Goal: Transaction & Acquisition: Purchase product/service

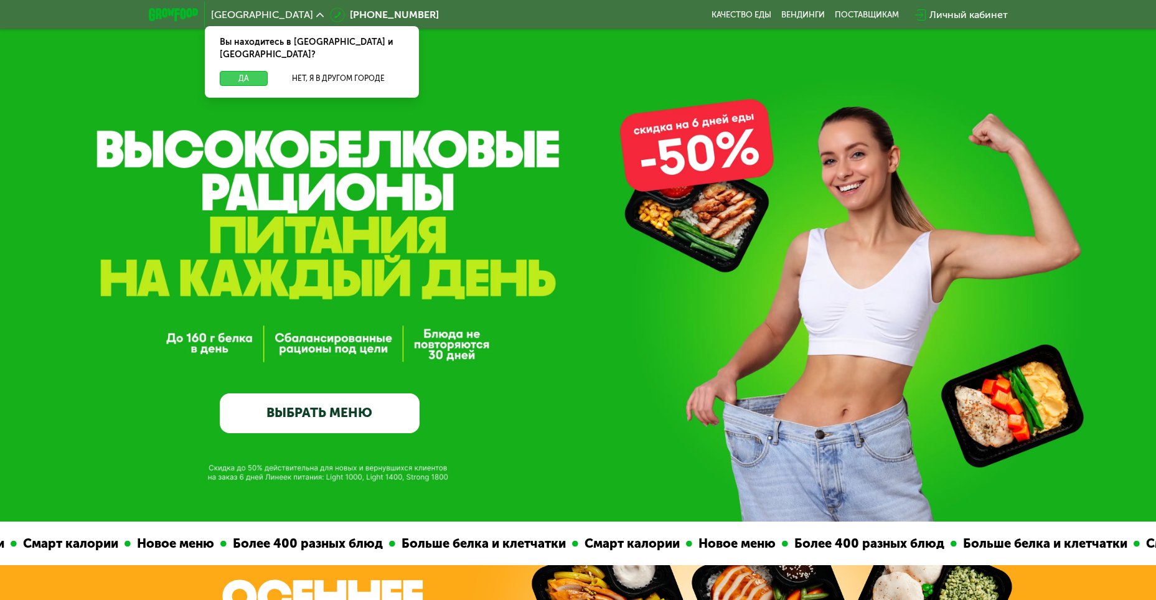
click at [242, 71] on button "Да" at bounding box center [244, 78] width 48 height 15
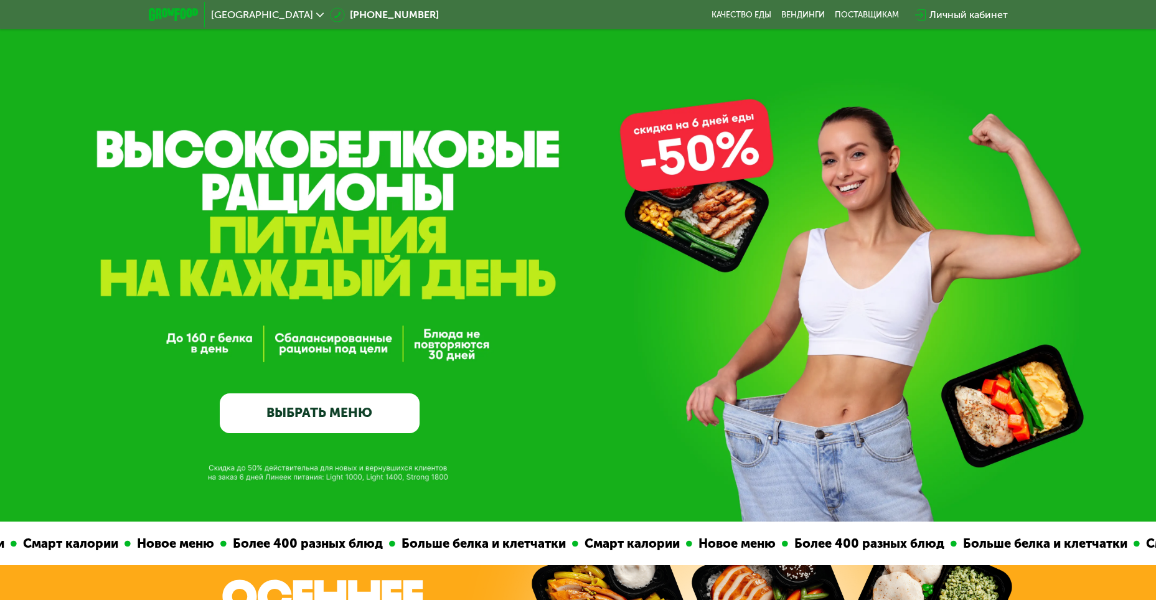
click at [310, 417] on link "ВЫБРАТЬ МЕНЮ" at bounding box center [320, 413] width 200 height 40
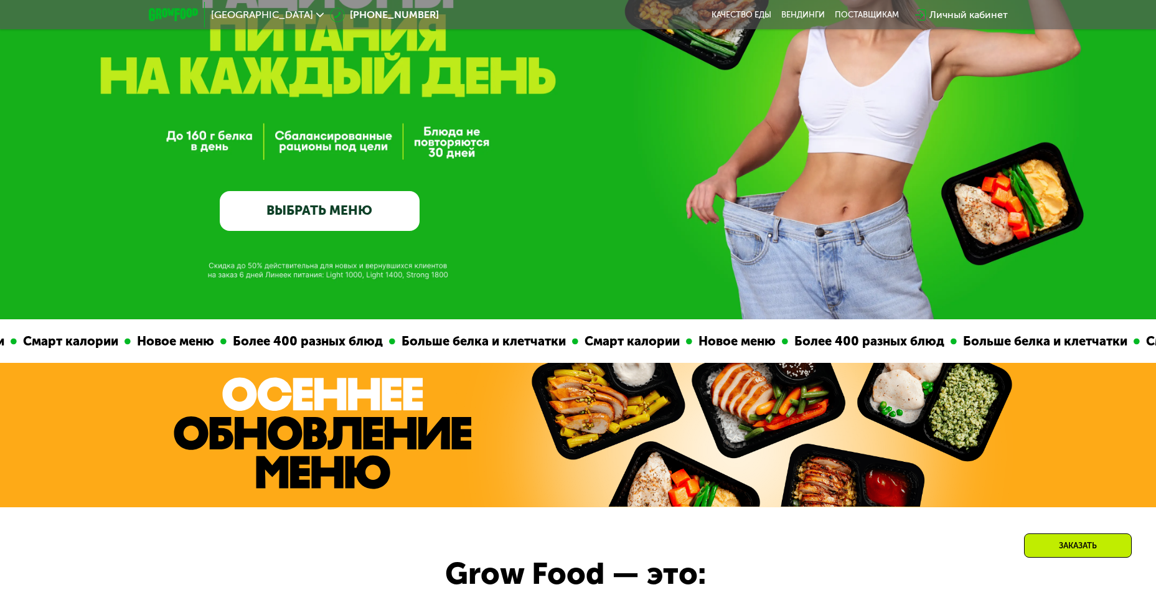
scroll to position [198, 0]
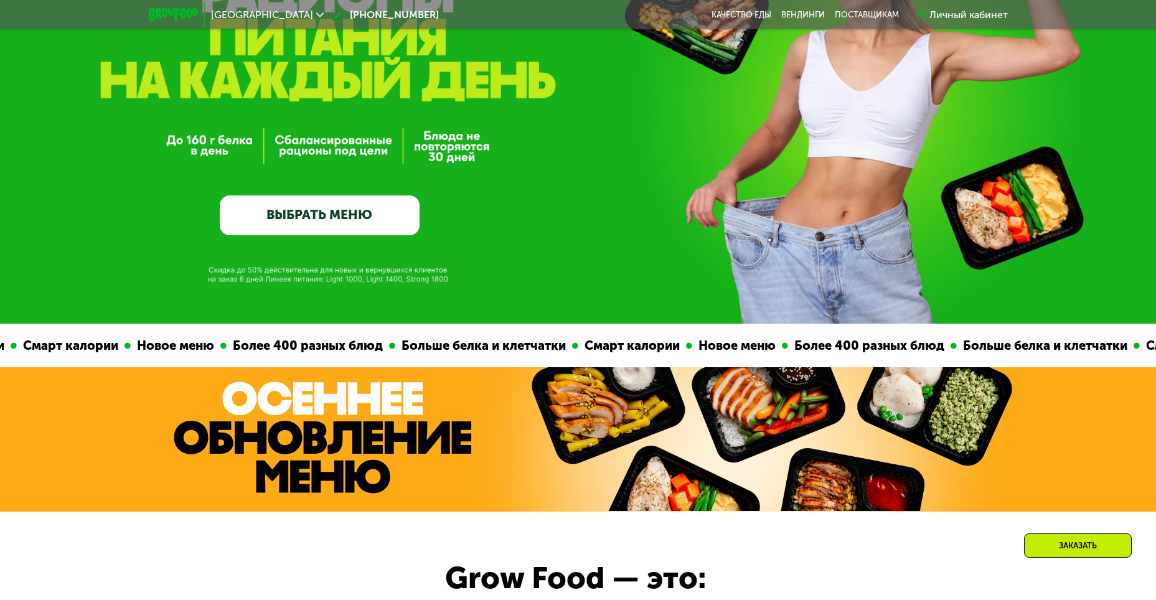
click at [340, 217] on link "ВЫБРАТЬ МЕНЮ" at bounding box center [320, 215] width 200 height 40
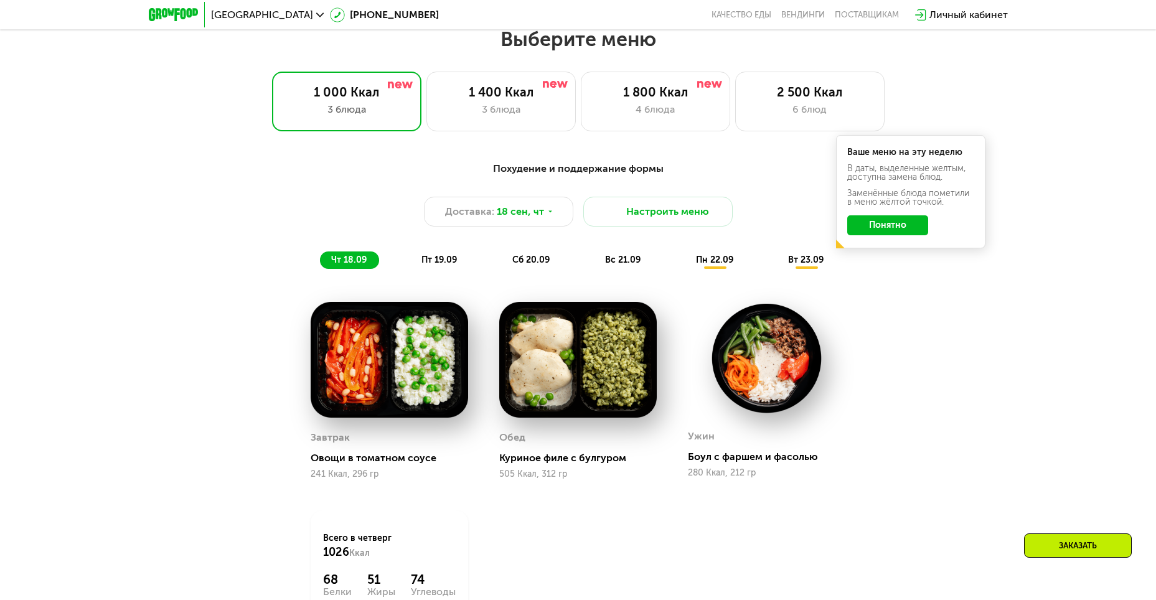
scroll to position [1007, 0]
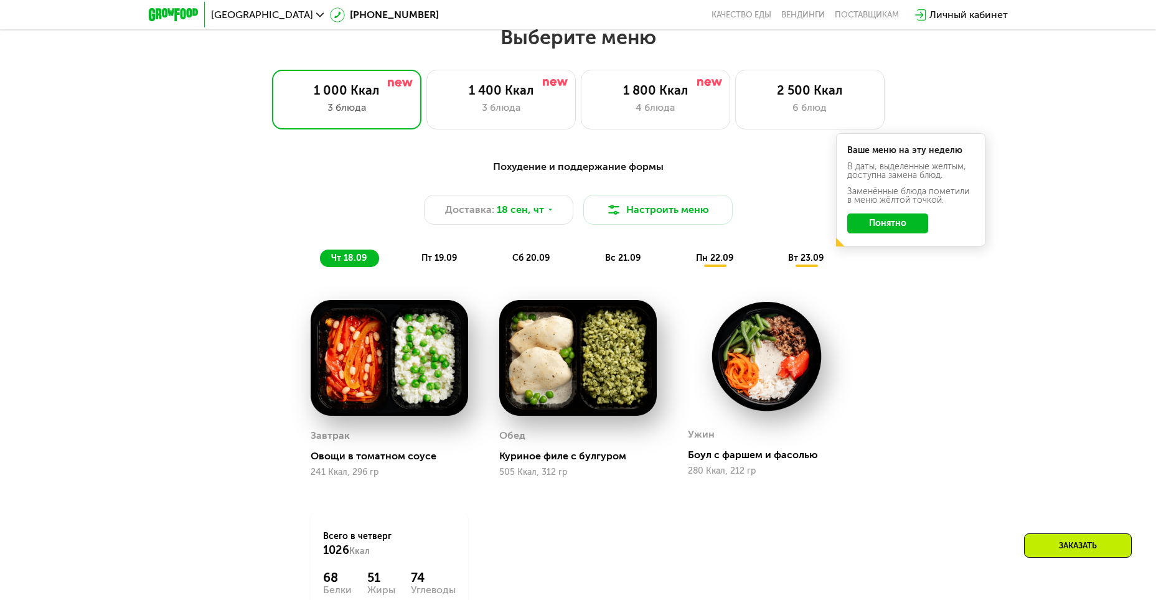
click at [877, 230] on button "Понятно" at bounding box center [887, 223] width 81 height 20
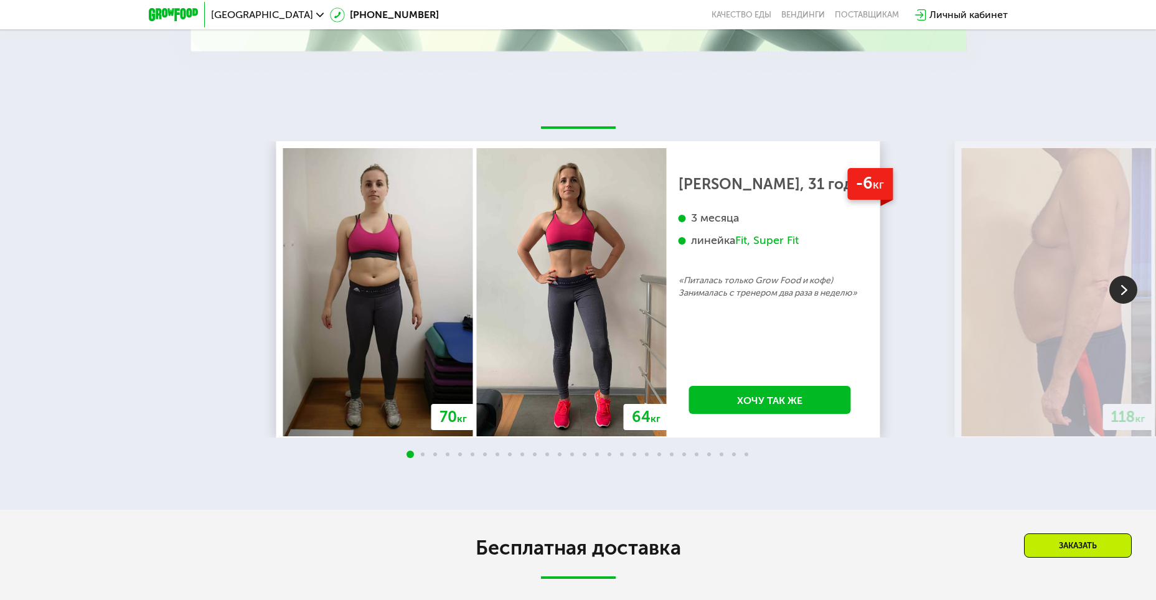
scroll to position [2625, 0]
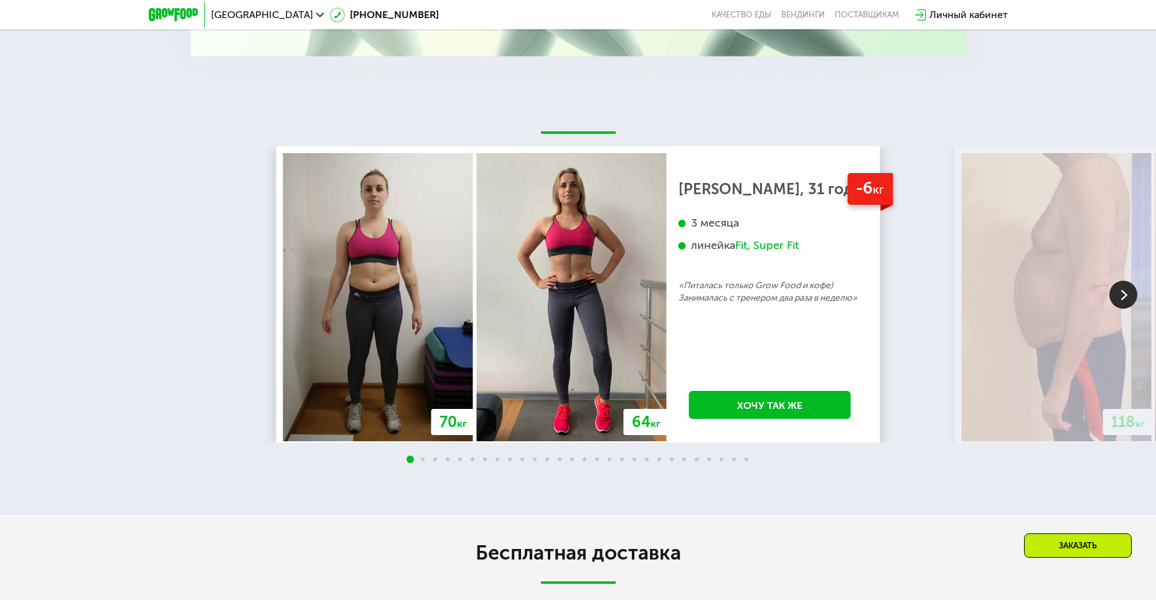
click at [1115, 298] on img at bounding box center [1123, 295] width 28 height 28
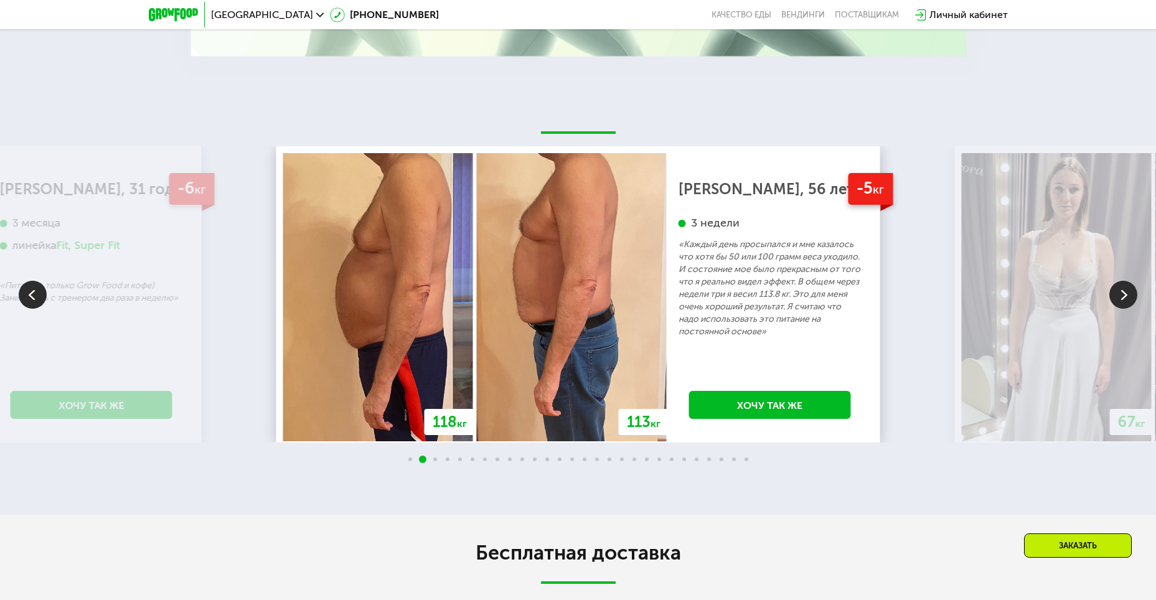
click at [1115, 298] on img at bounding box center [1123, 295] width 28 height 28
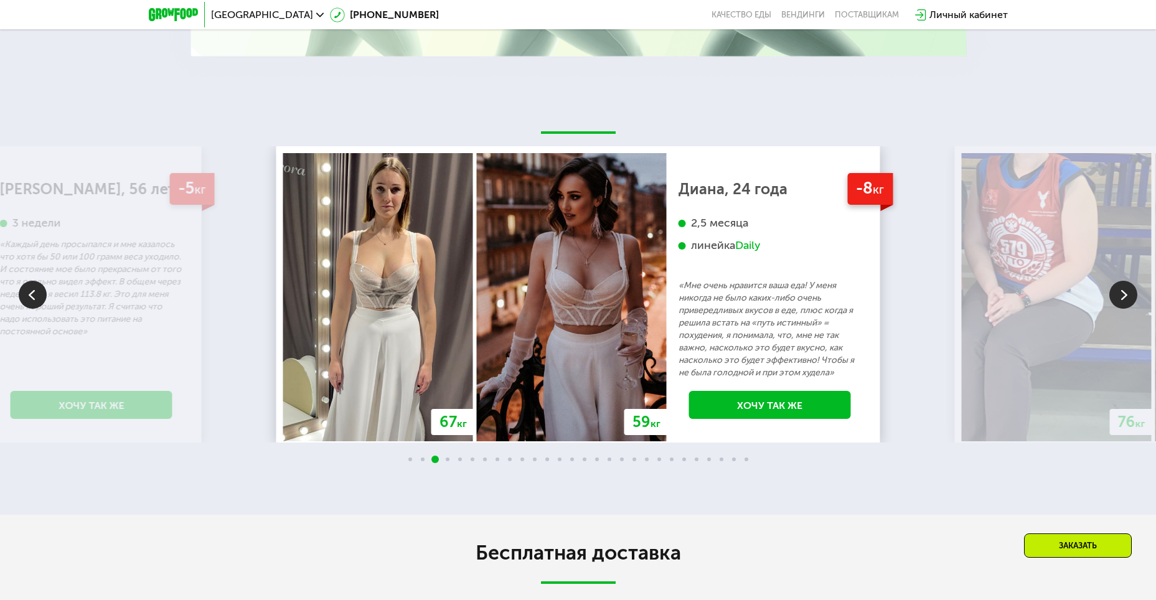
click at [1115, 298] on img at bounding box center [1123, 295] width 28 height 28
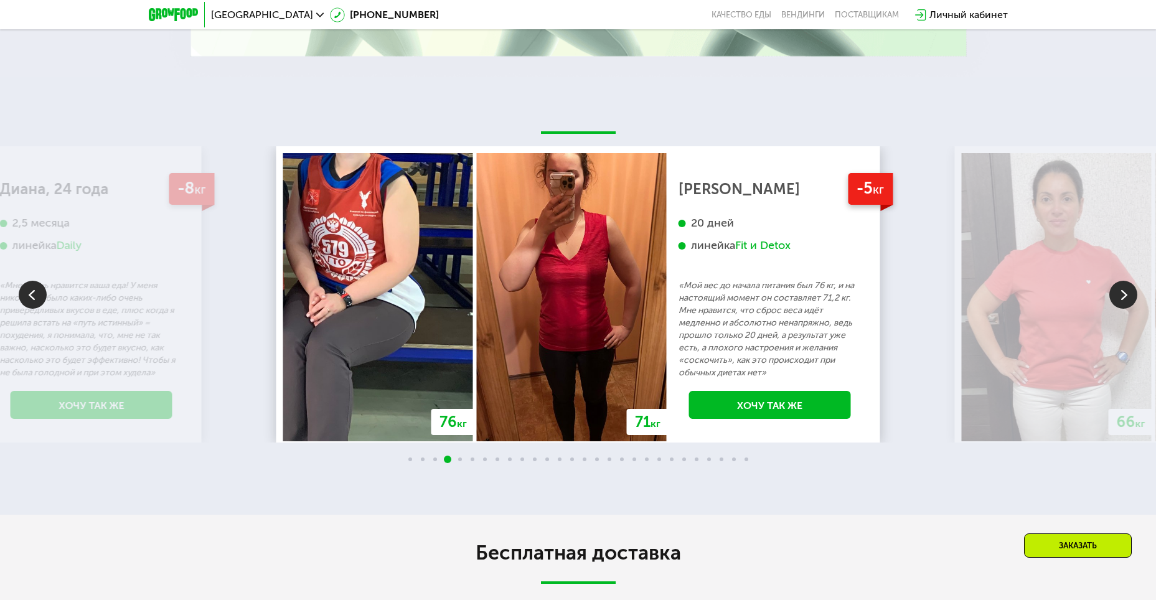
click at [1115, 298] on img at bounding box center [1123, 295] width 28 height 28
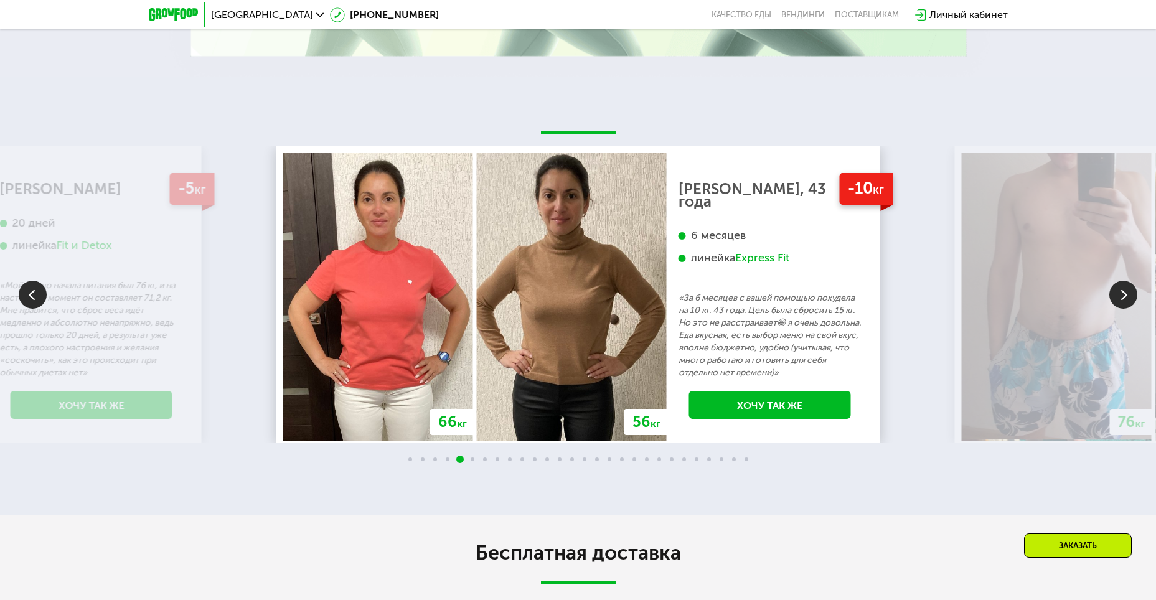
click at [1115, 298] on img at bounding box center [1123, 295] width 28 height 28
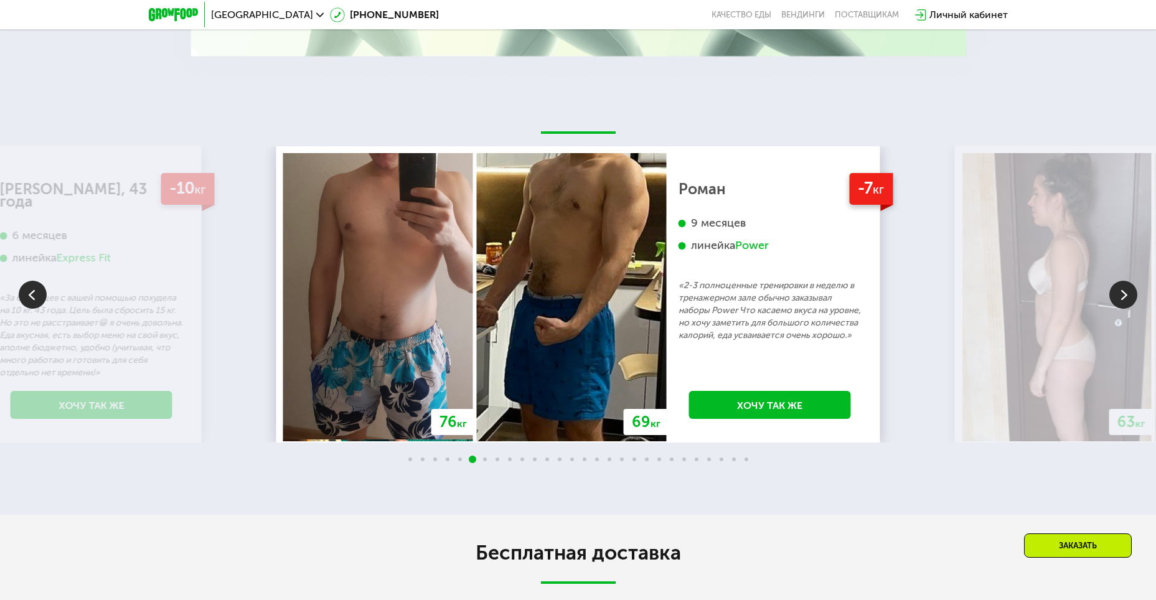
click at [1121, 291] on img at bounding box center [1123, 295] width 28 height 28
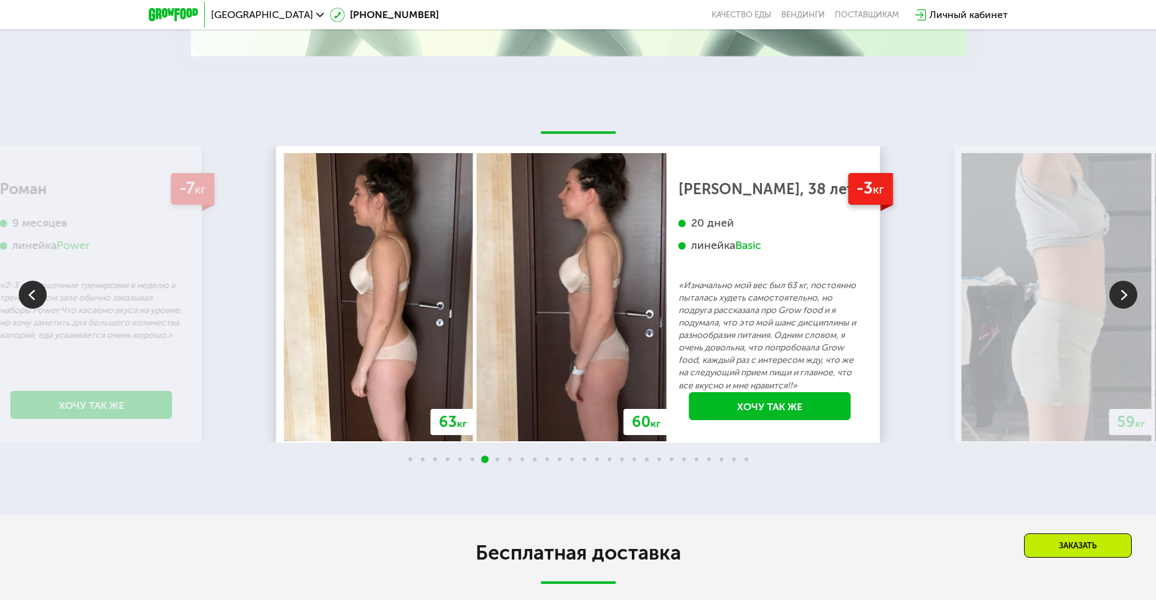
click at [1121, 291] on img at bounding box center [1123, 295] width 28 height 28
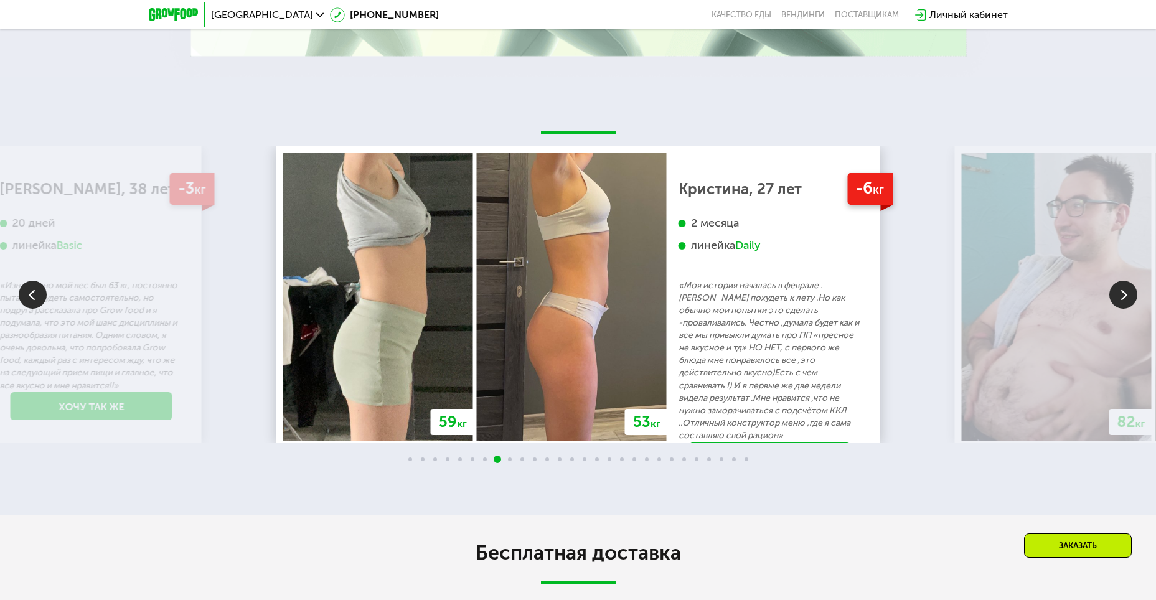
click at [1122, 292] on img at bounding box center [1123, 295] width 28 height 28
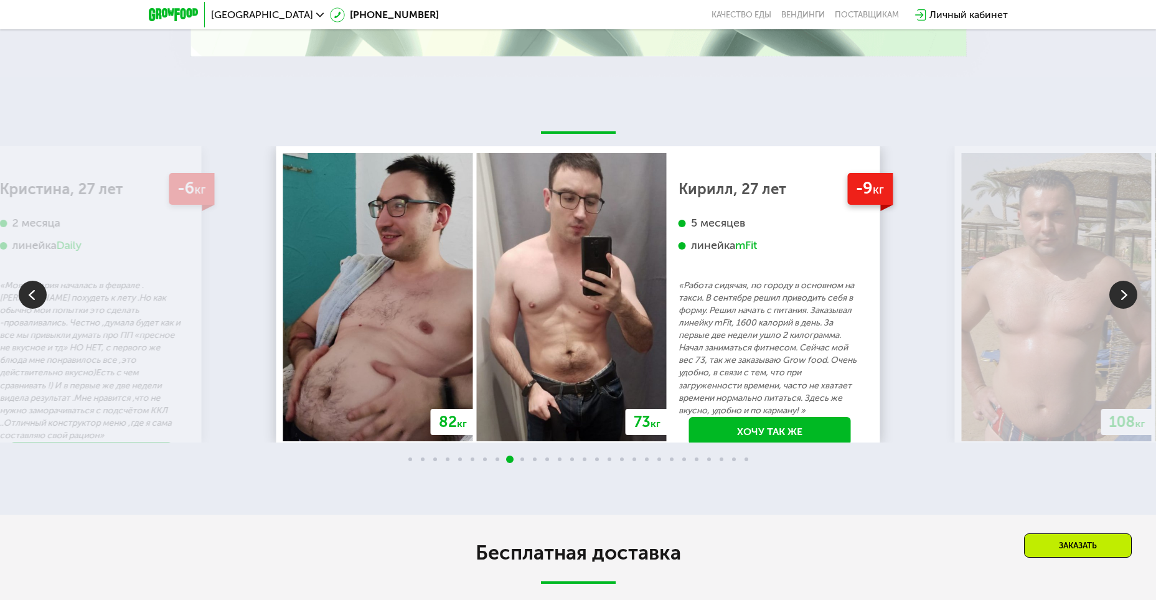
click at [1122, 292] on img at bounding box center [1123, 295] width 28 height 28
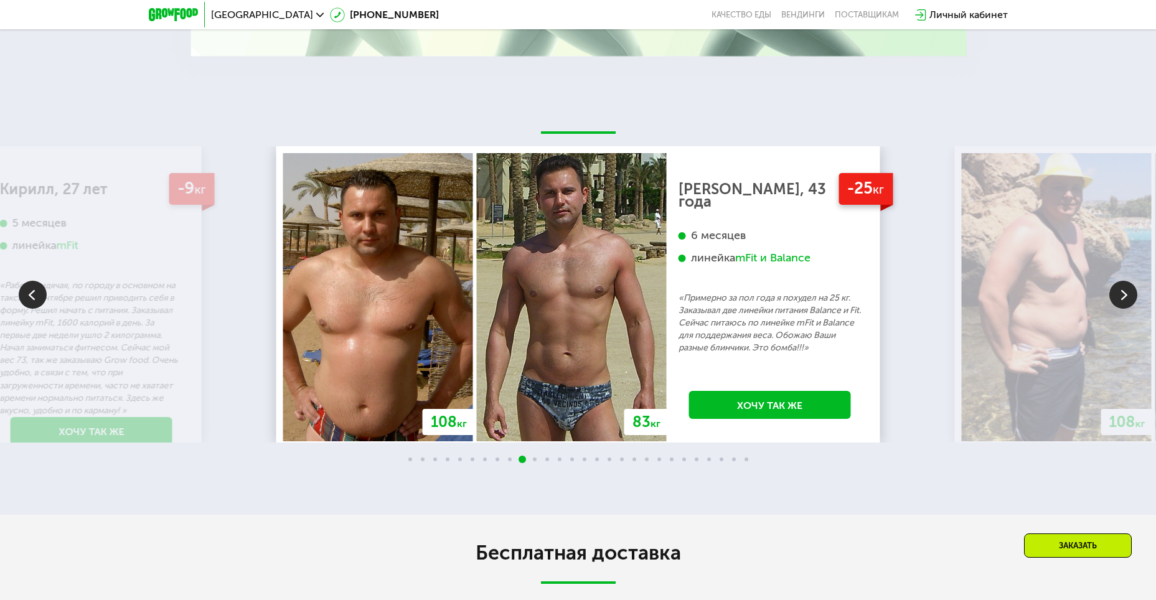
click at [1122, 292] on img at bounding box center [1123, 295] width 28 height 28
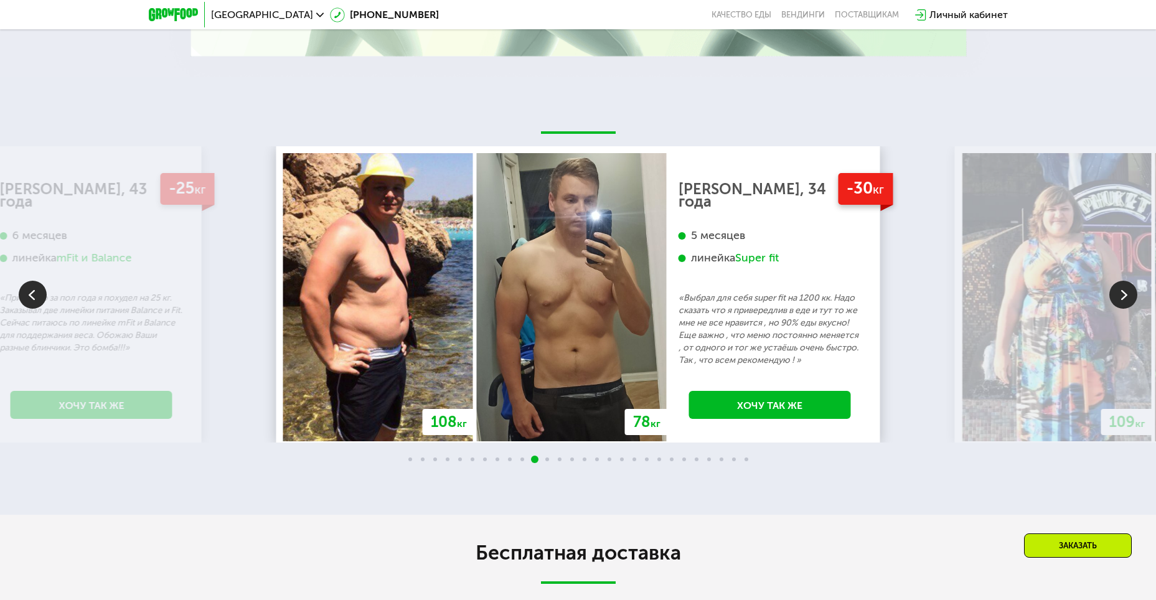
click at [1122, 292] on img at bounding box center [1123, 295] width 28 height 28
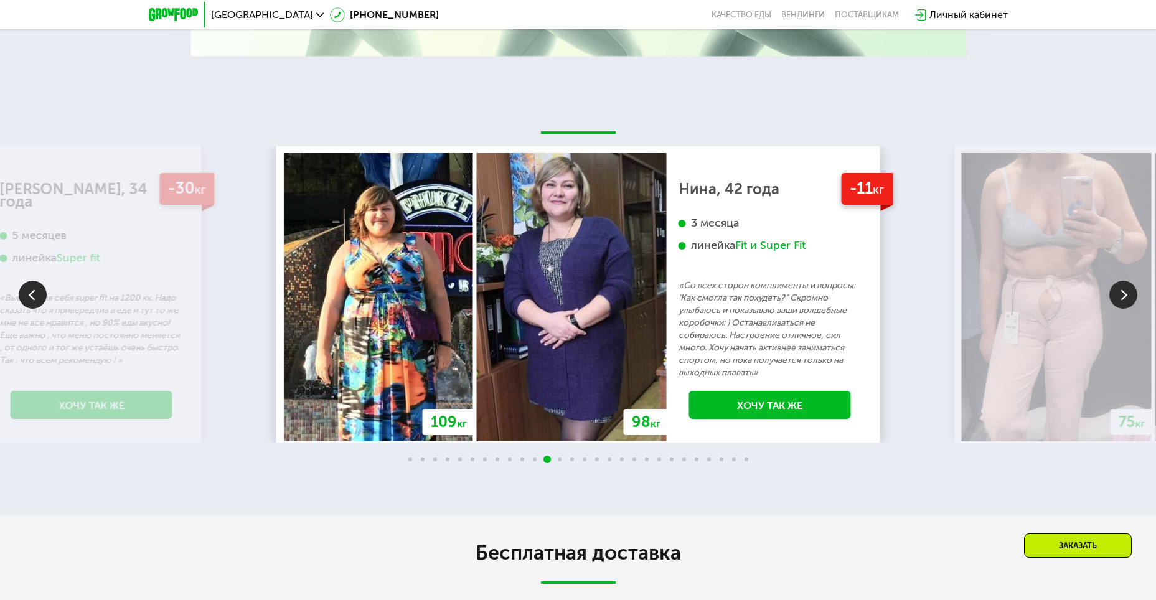
click at [1122, 292] on img at bounding box center [1123, 295] width 28 height 28
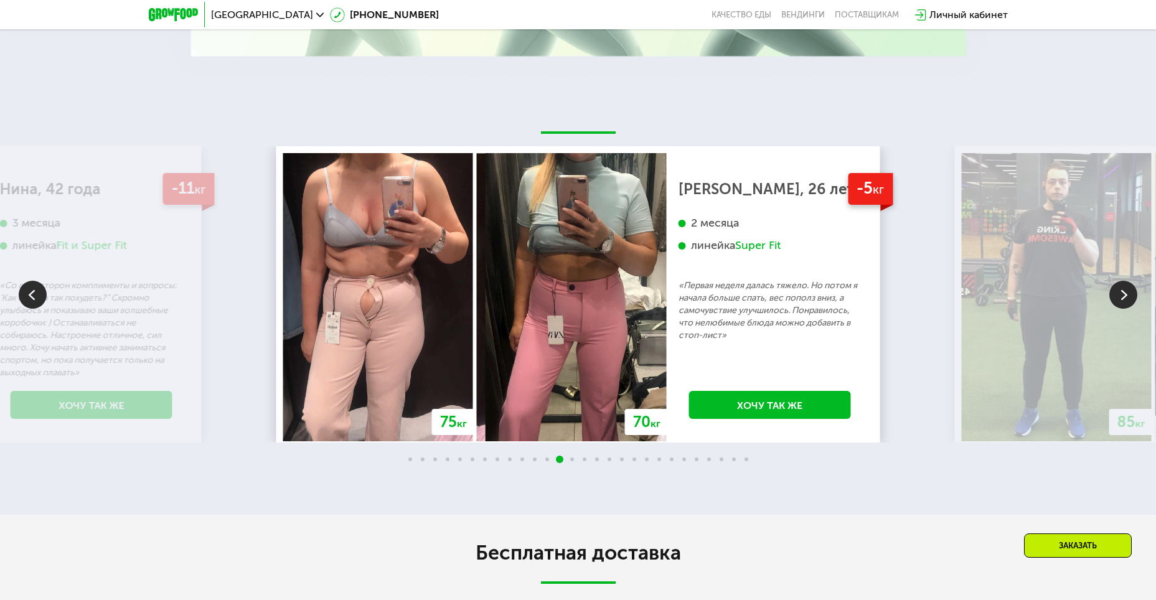
click at [1122, 292] on img at bounding box center [1123, 295] width 28 height 28
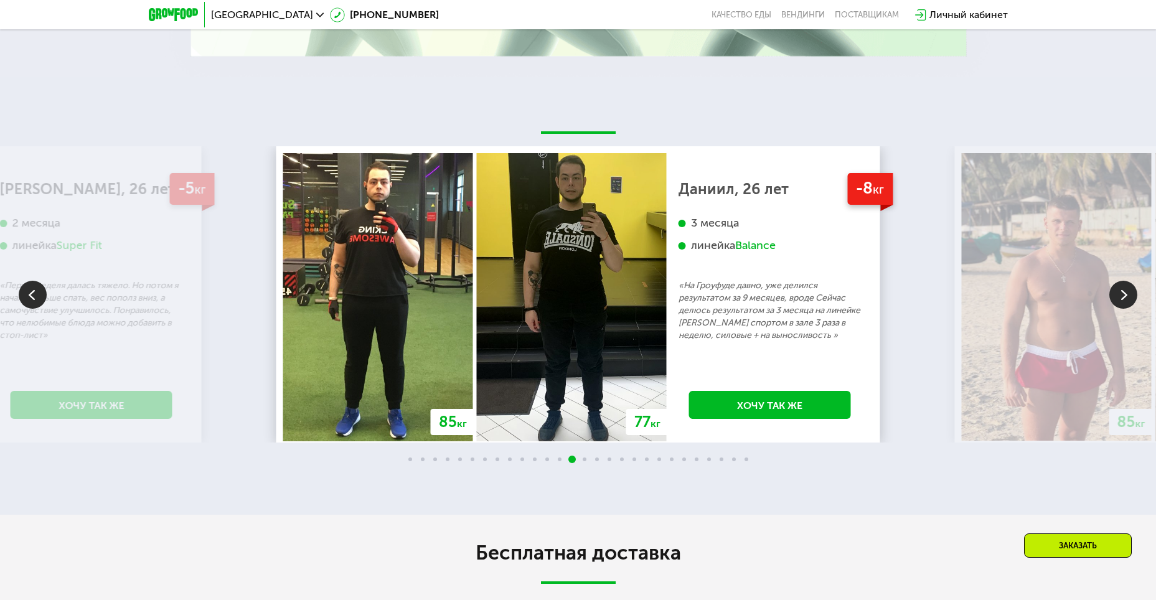
click at [1122, 292] on img at bounding box center [1123, 295] width 28 height 28
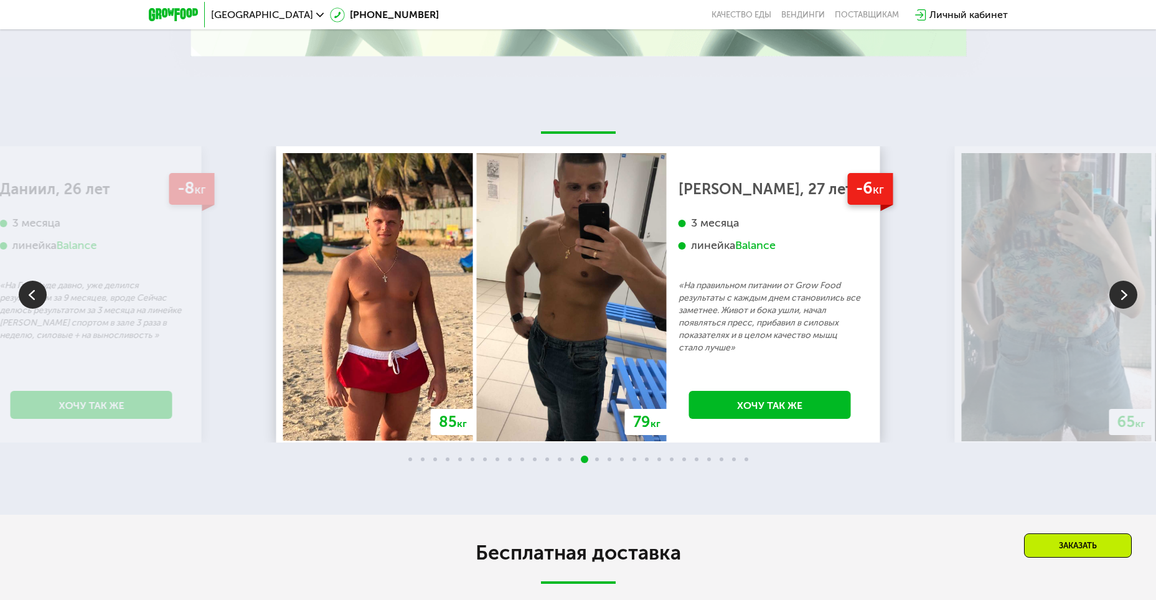
click at [1122, 292] on img at bounding box center [1123, 295] width 28 height 28
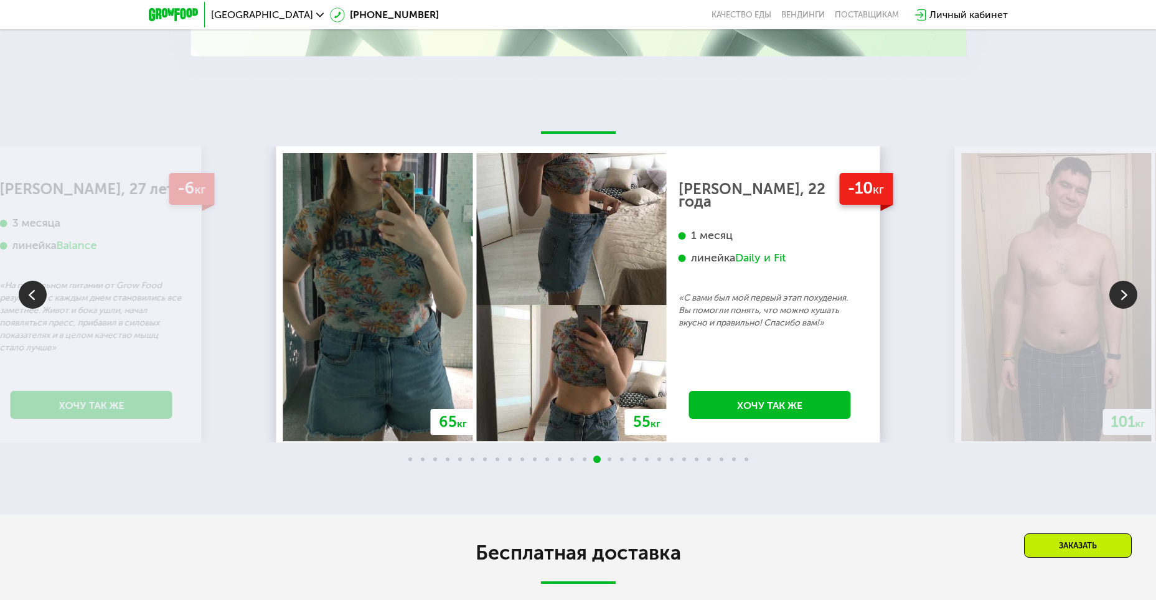
click at [1122, 292] on img at bounding box center [1123, 295] width 28 height 28
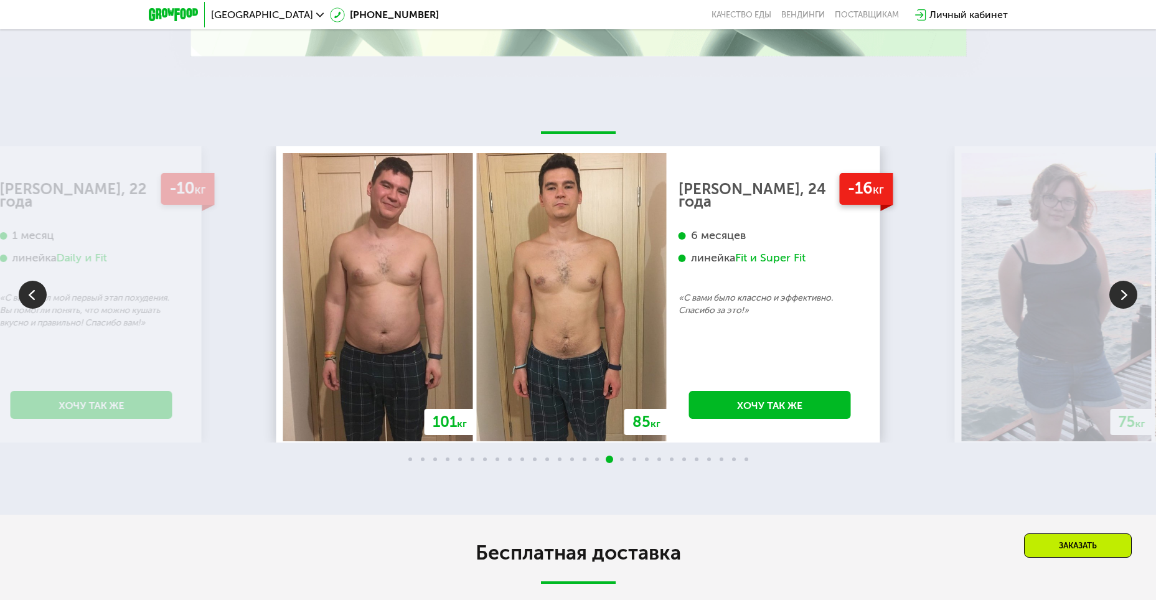
click at [1122, 292] on img at bounding box center [1123, 295] width 28 height 28
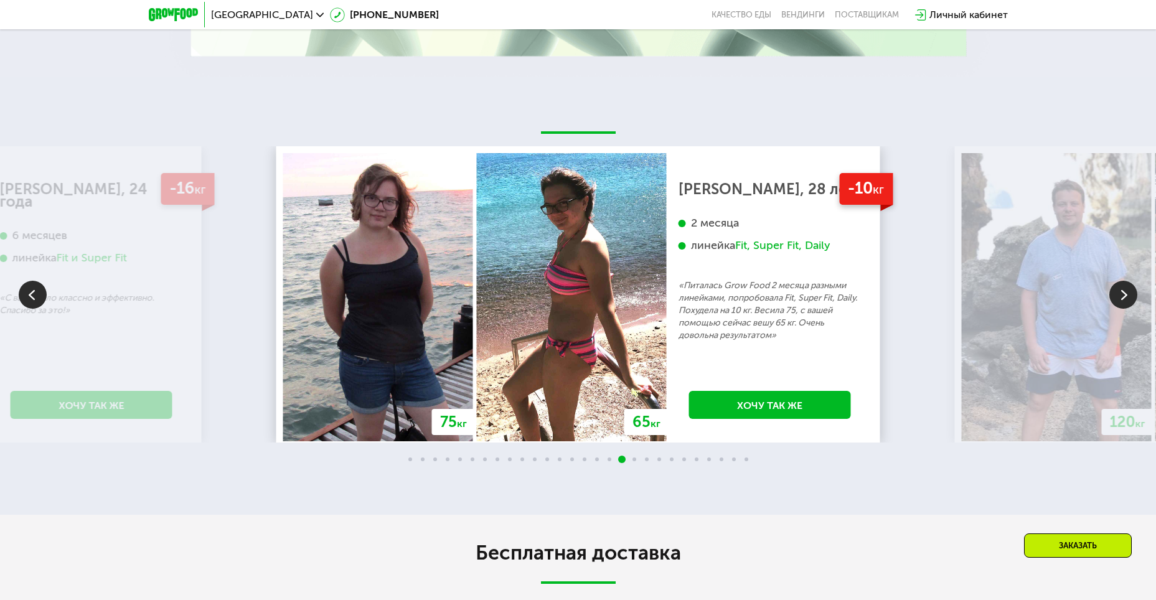
click at [1122, 292] on img at bounding box center [1123, 295] width 28 height 28
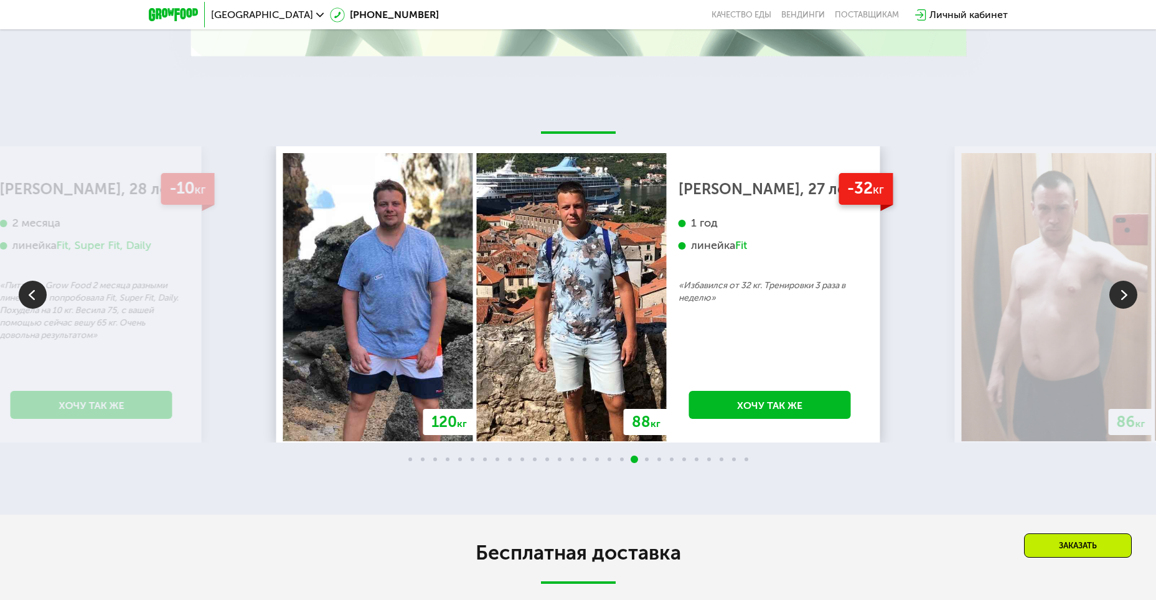
click at [1122, 292] on img at bounding box center [1123, 295] width 28 height 28
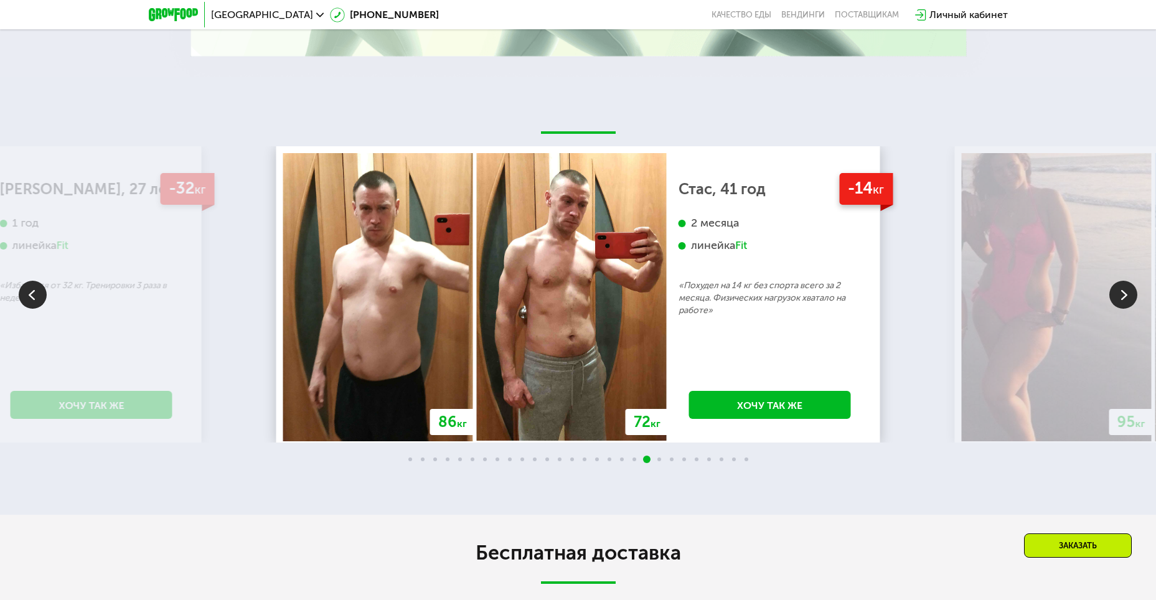
click at [1122, 292] on img at bounding box center [1123, 295] width 28 height 28
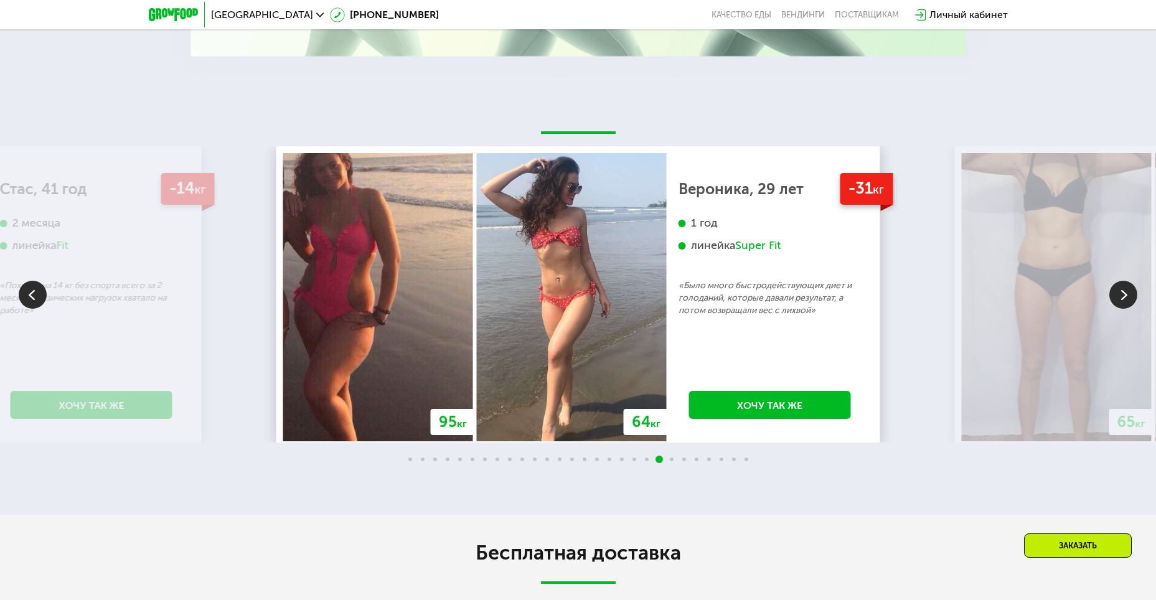
click at [1122, 292] on img at bounding box center [1123, 295] width 28 height 28
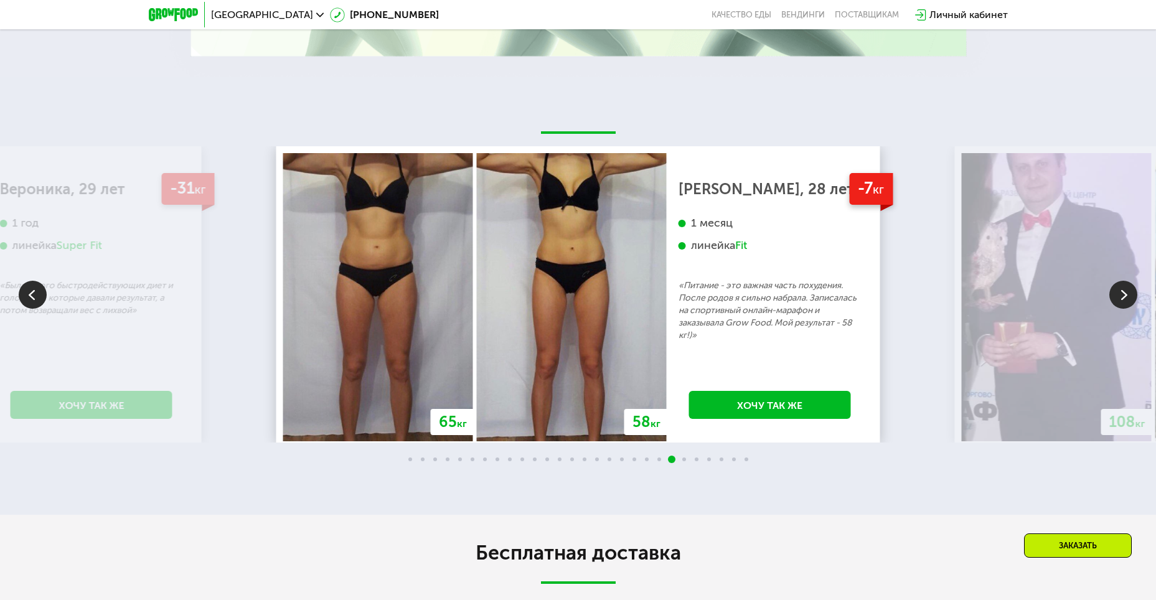
click at [1122, 292] on img at bounding box center [1123, 295] width 28 height 28
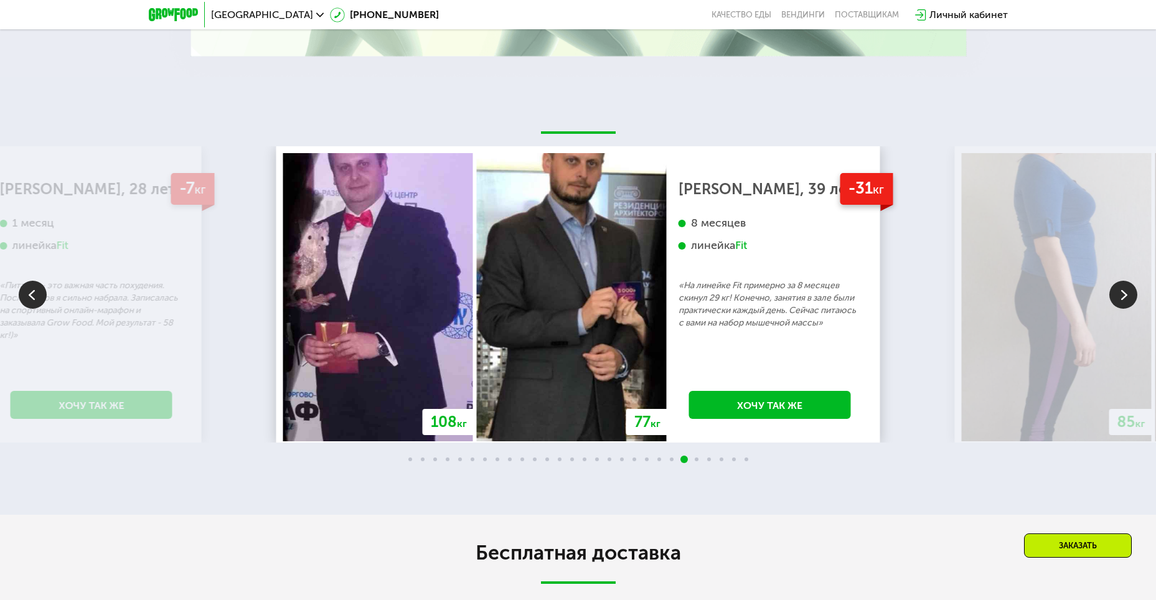
click at [1122, 292] on img at bounding box center [1123, 295] width 28 height 28
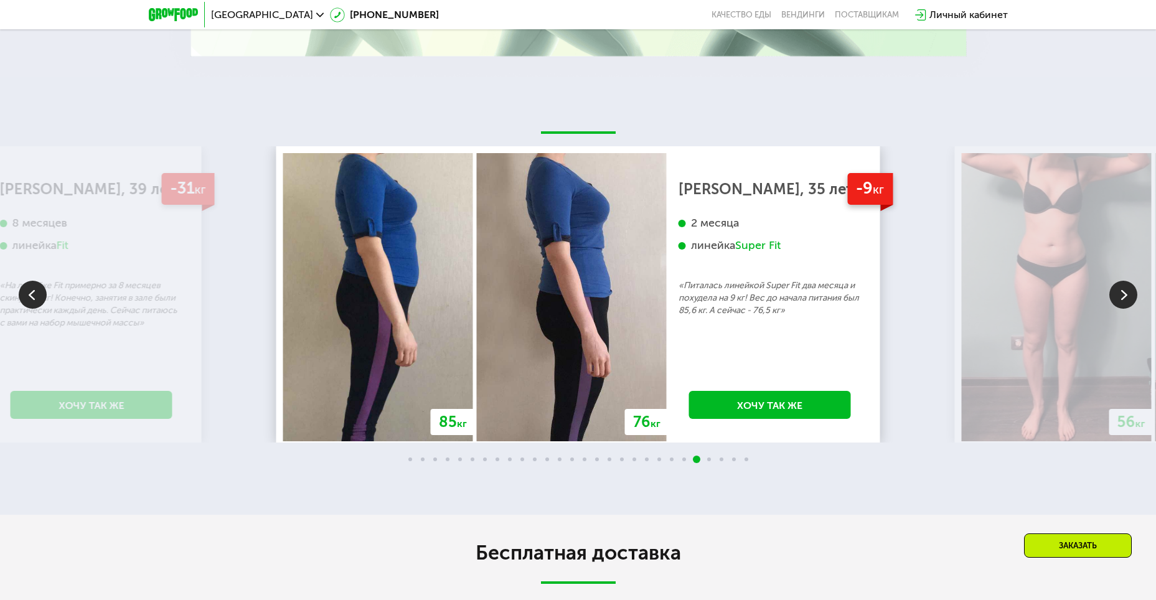
click at [1122, 292] on img at bounding box center [1123, 295] width 28 height 28
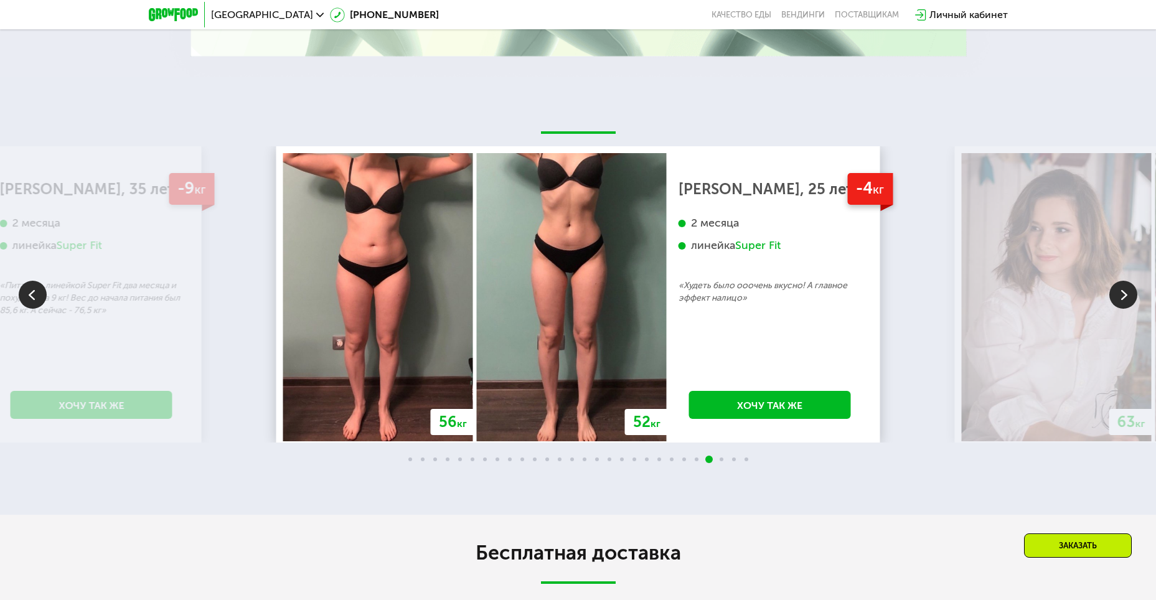
click at [1122, 292] on img at bounding box center [1123, 295] width 28 height 28
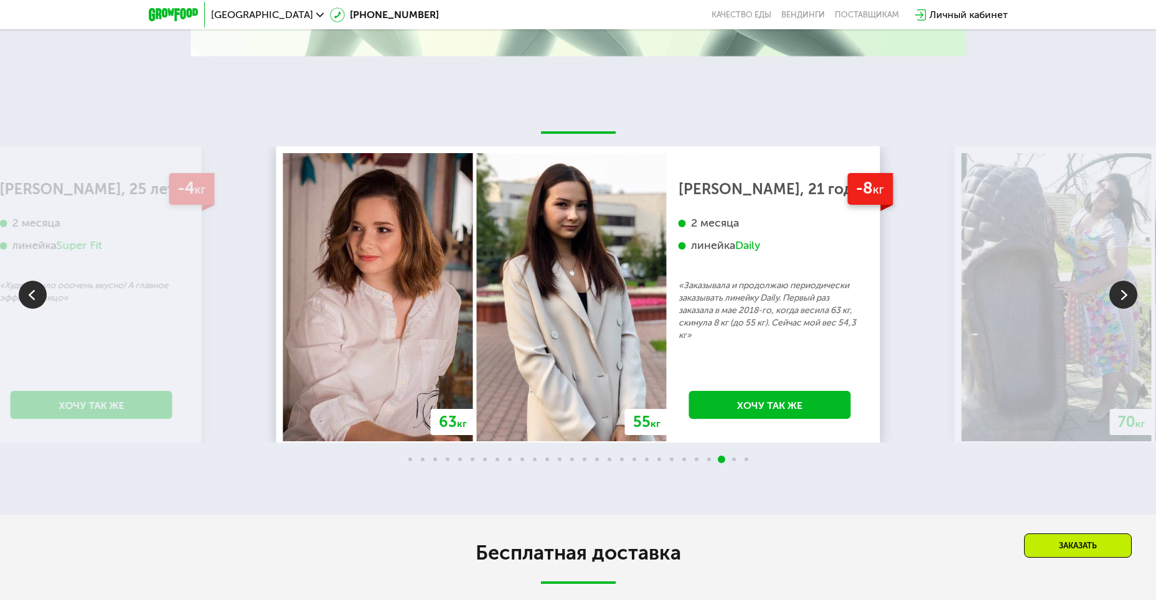
click at [1122, 292] on img at bounding box center [1123, 295] width 28 height 28
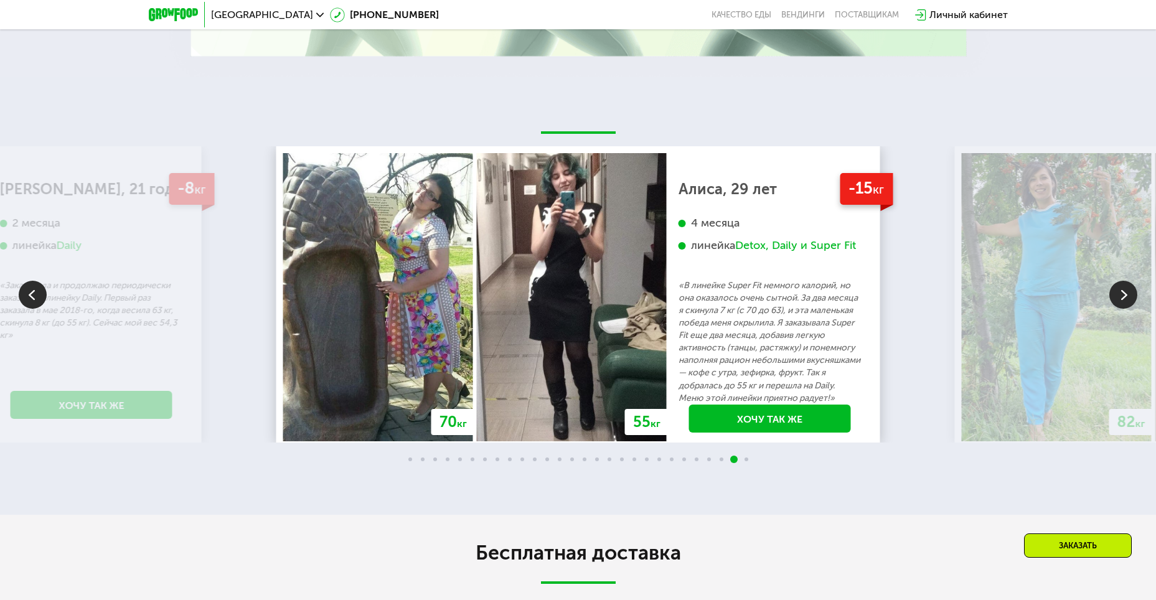
click at [1122, 292] on img at bounding box center [1123, 295] width 28 height 28
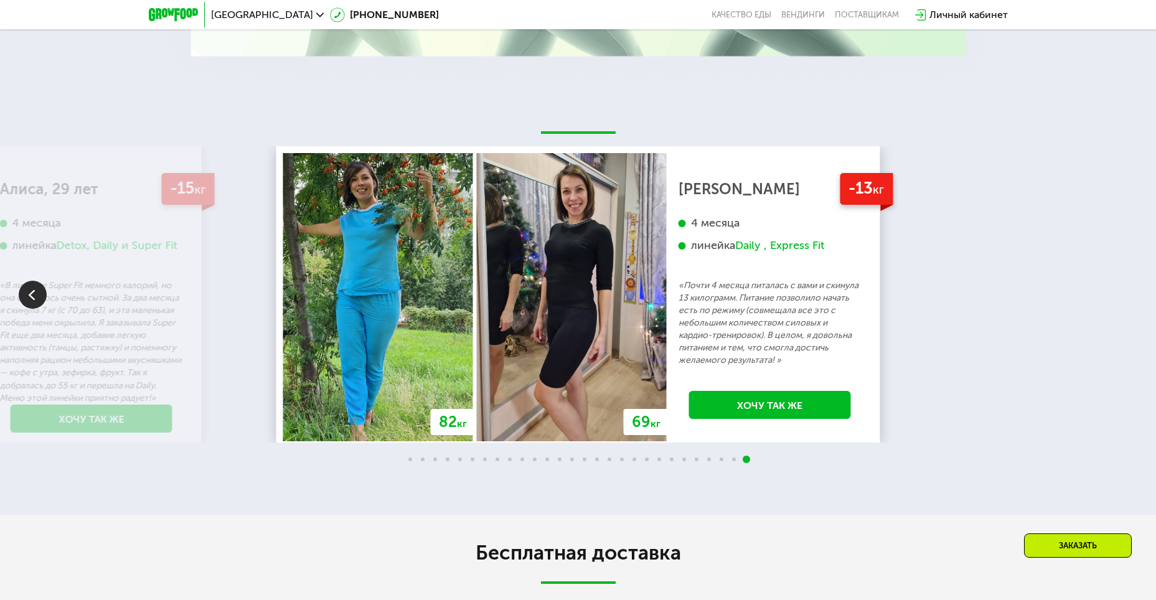
click at [1122, 292] on div "70 кг 64 кг -6 кг [PERSON_NAME], 31 год 3 месяца линейка Fit, Super Fit «Питала…" at bounding box center [578, 294] width 1156 height 296
click at [30, 300] on img at bounding box center [33, 295] width 28 height 28
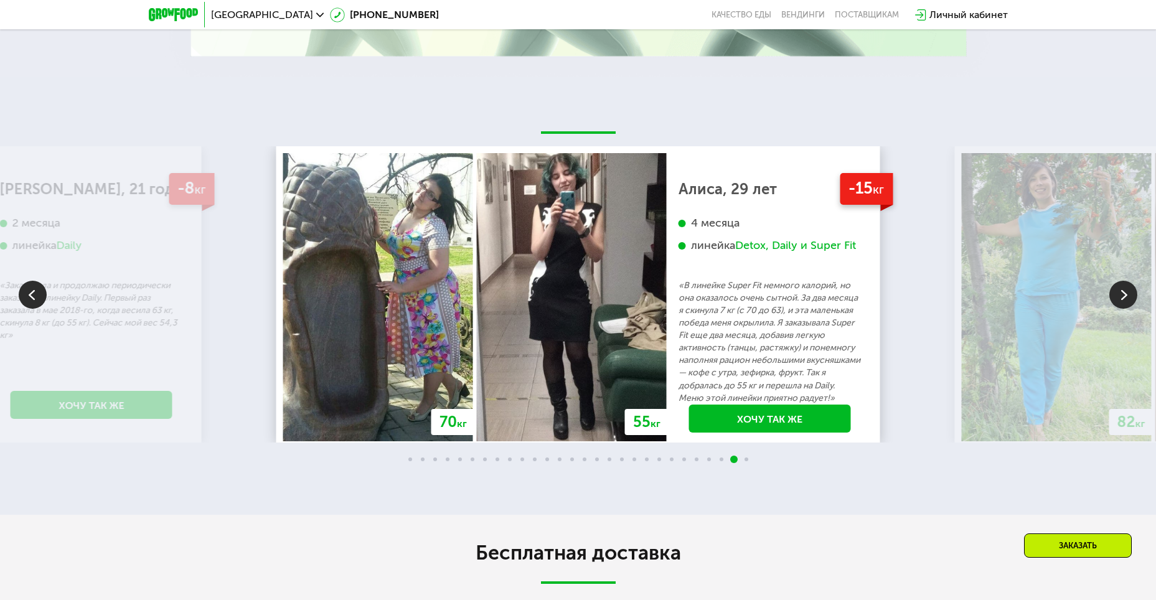
click at [30, 300] on img at bounding box center [33, 295] width 28 height 28
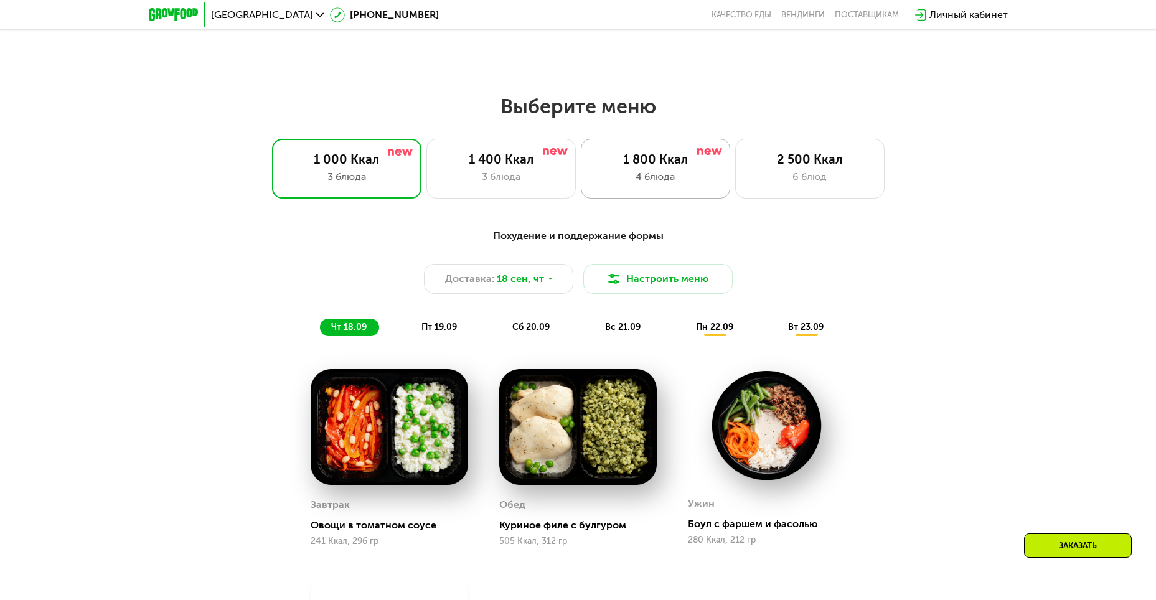
scroll to position [945, 0]
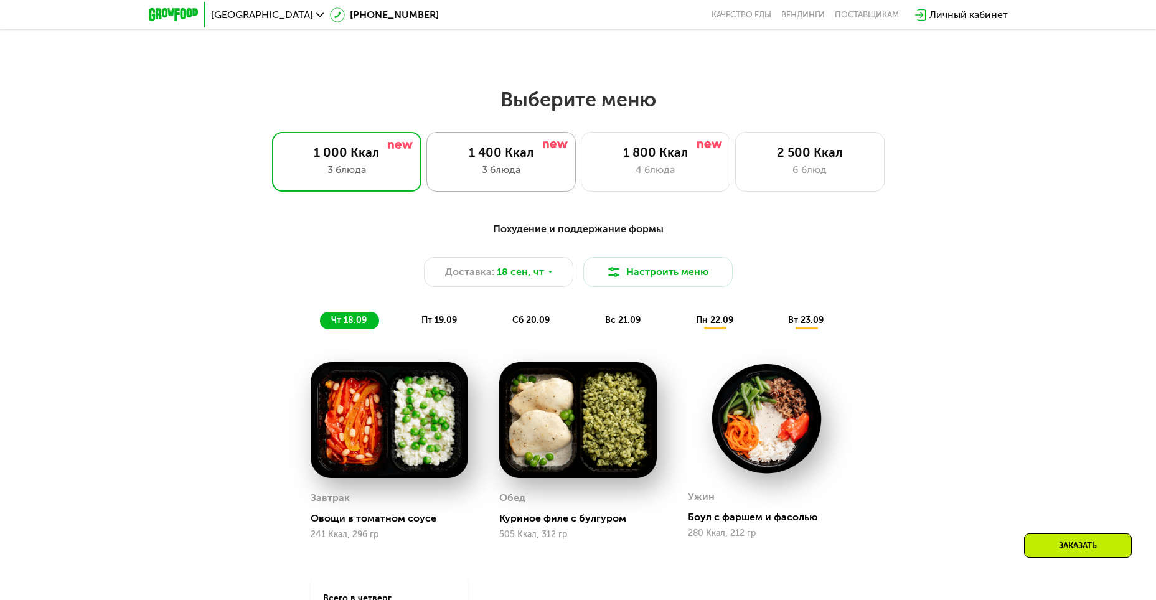
click at [507, 177] on div "3 блюда" at bounding box center [500, 169] width 123 height 15
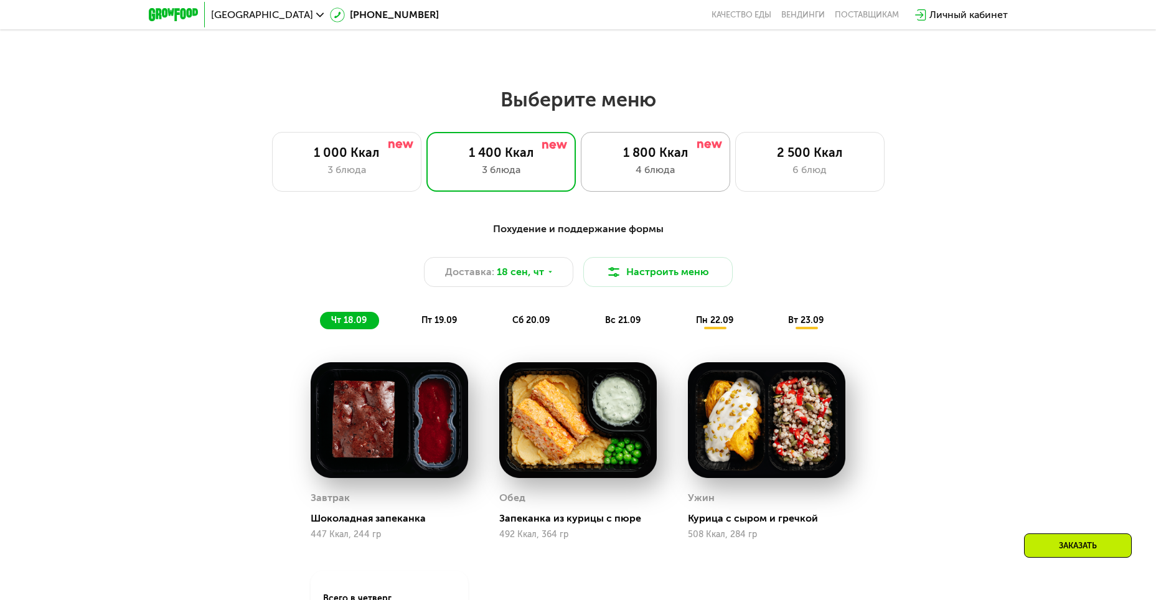
click at [653, 154] on div "1 800 Ккал" at bounding box center [655, 152] width 123 height 15
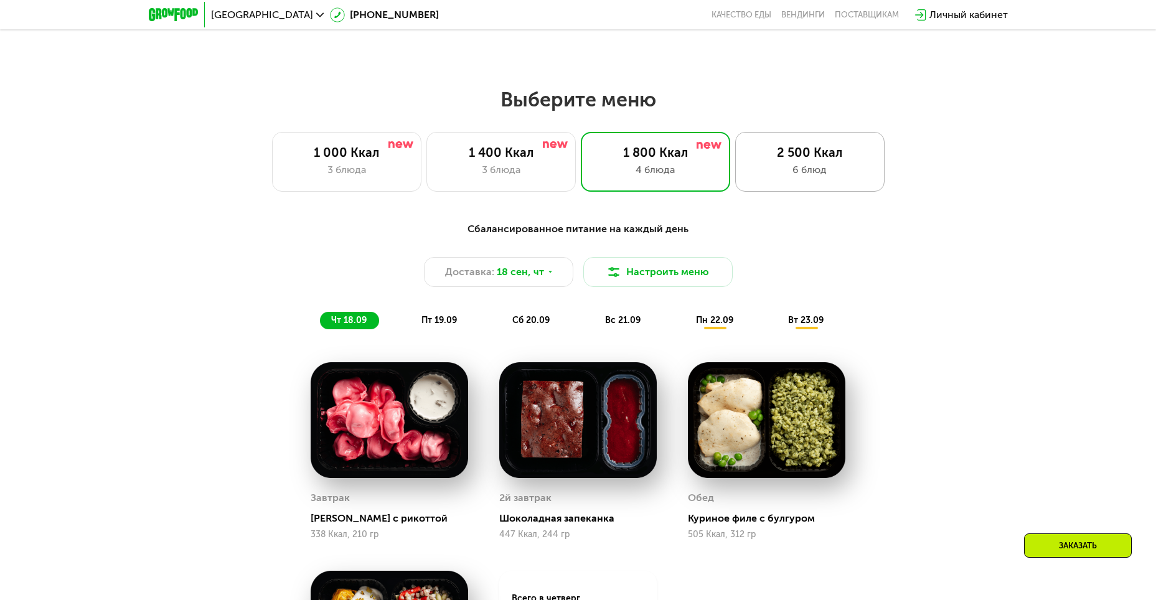
click at [765, 159] on div "2 500 Ккал" at bounding box center [809, 152] width 123 height 15
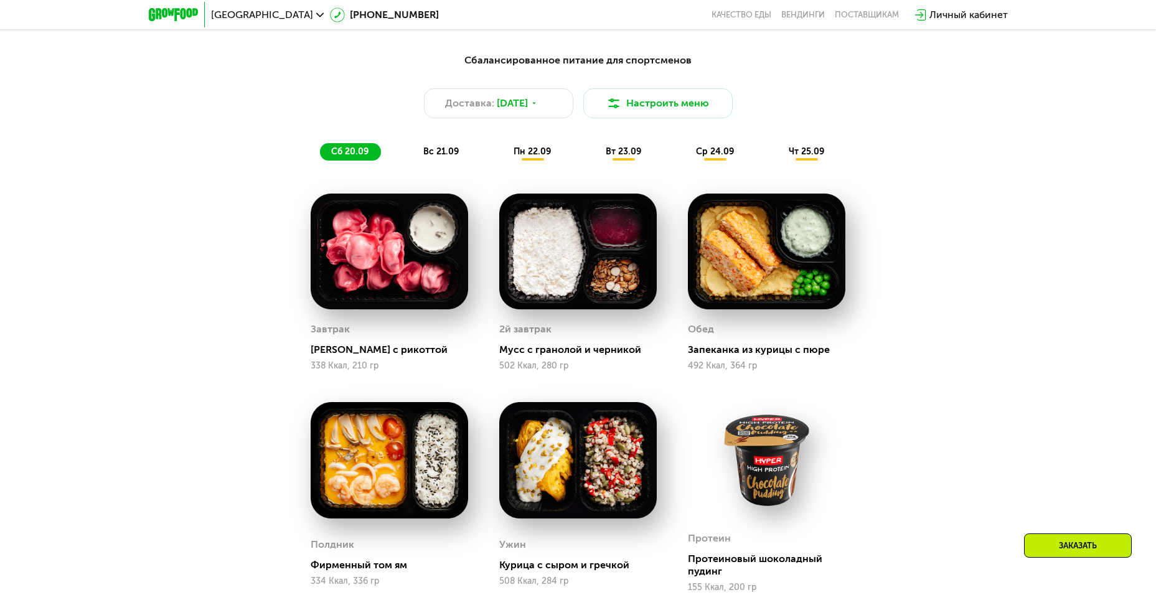
scroll to position [1131, 0]
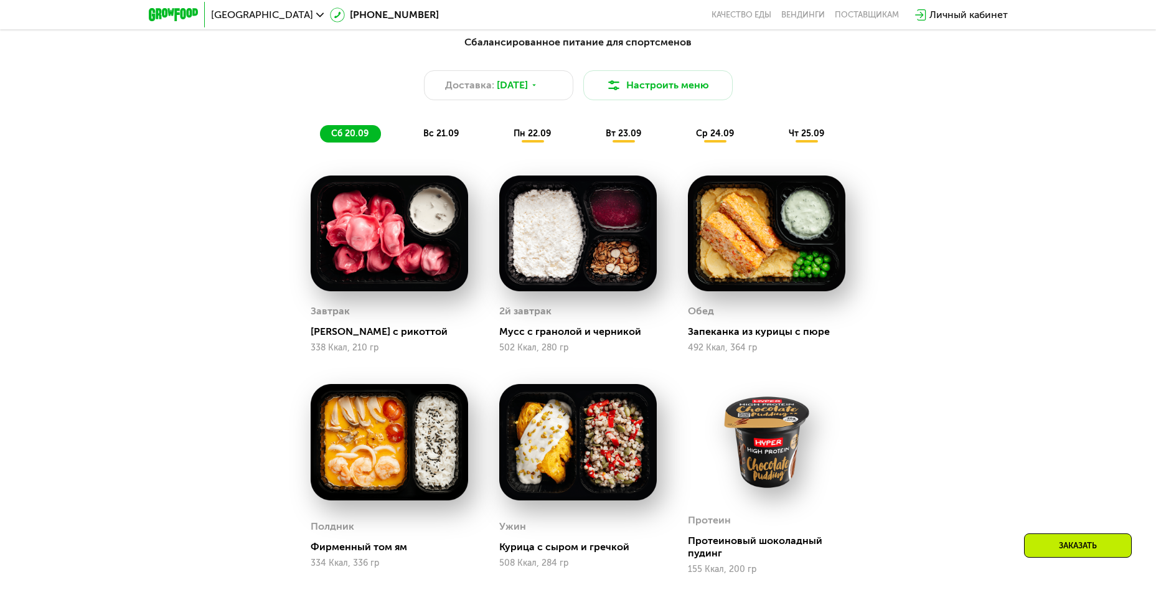
click at [454, 139] on span "вс 21.09" at bounding box center [440, 133] width 35 height 11
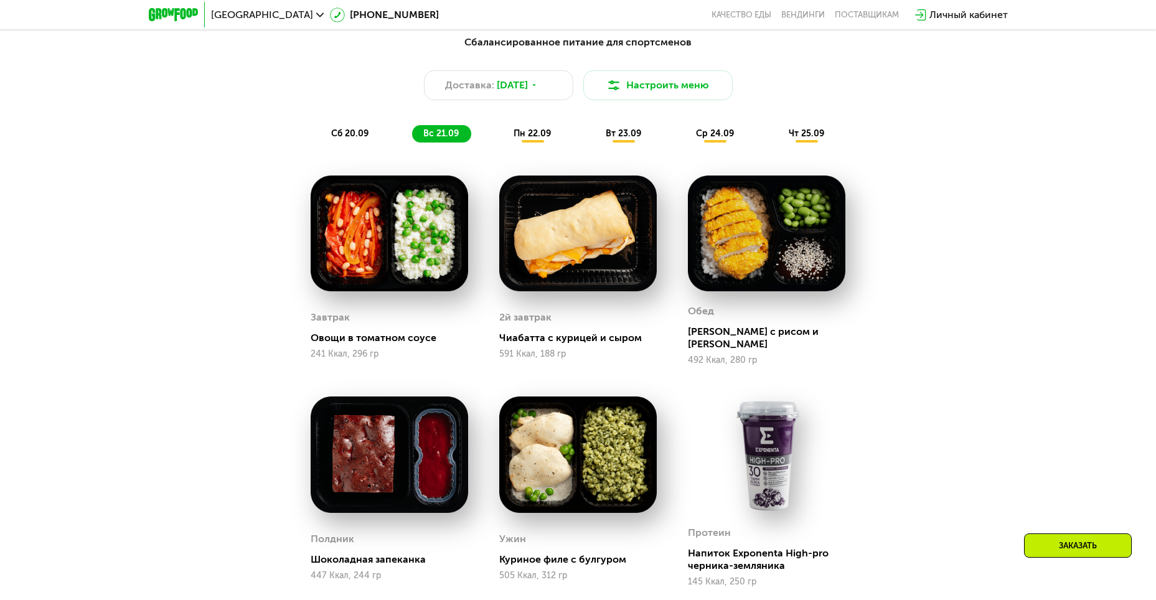
click at [533, 139] on span "пн 22.09" at bounding box center [531, 133] width 37 height 11
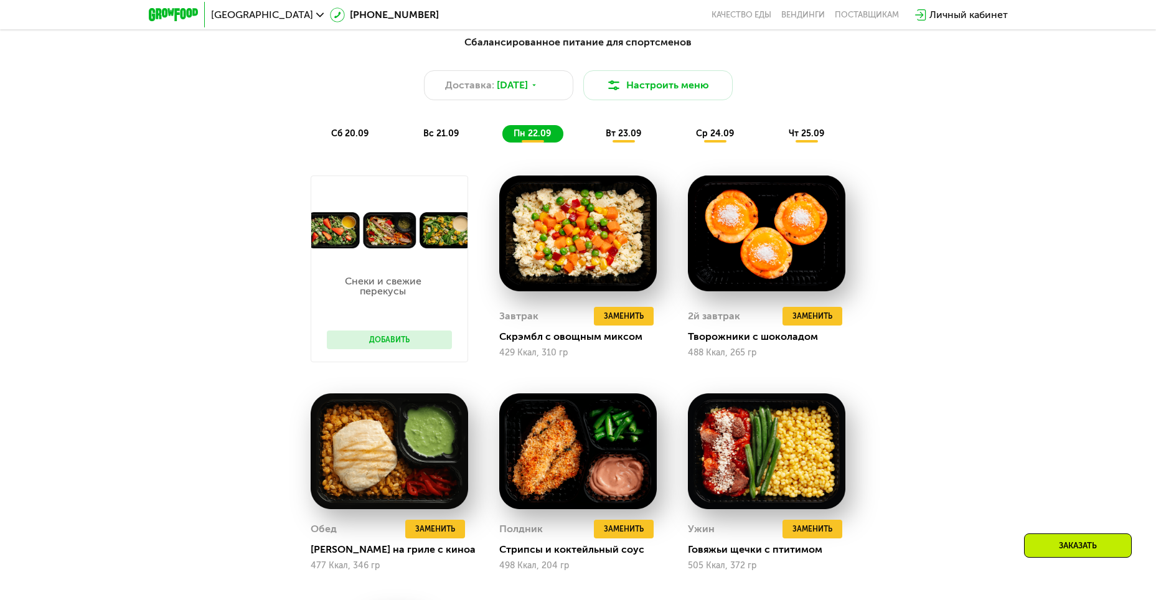
click at [329, 143] on div "сб 20.09" at bounding box center [350, 133] width 61 height 17
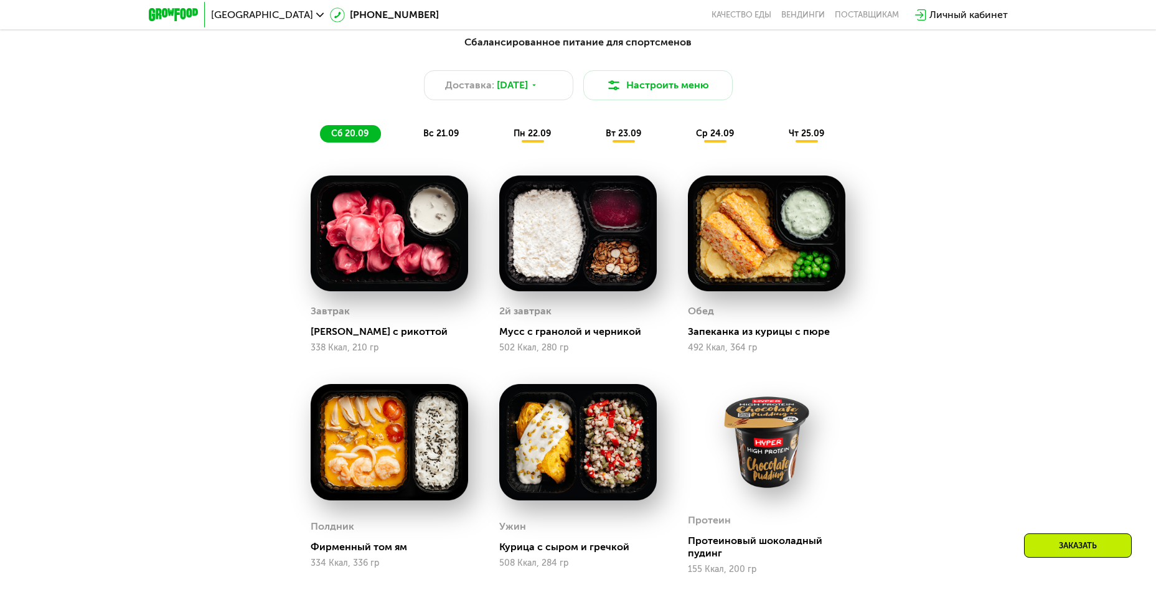
click at [443, 131] on div "вс 21.09" at bounding box center [441, 133] width 59 height 17
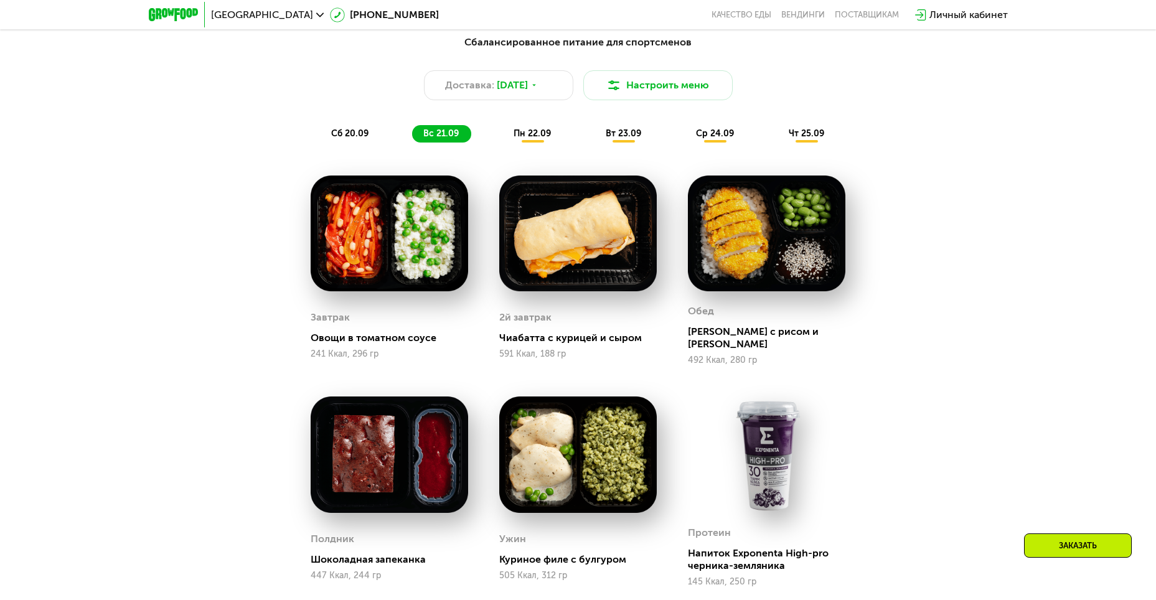
click at [531, 134] on span "пн 22.09" at bounding box center [531, 133] width 37 height 11
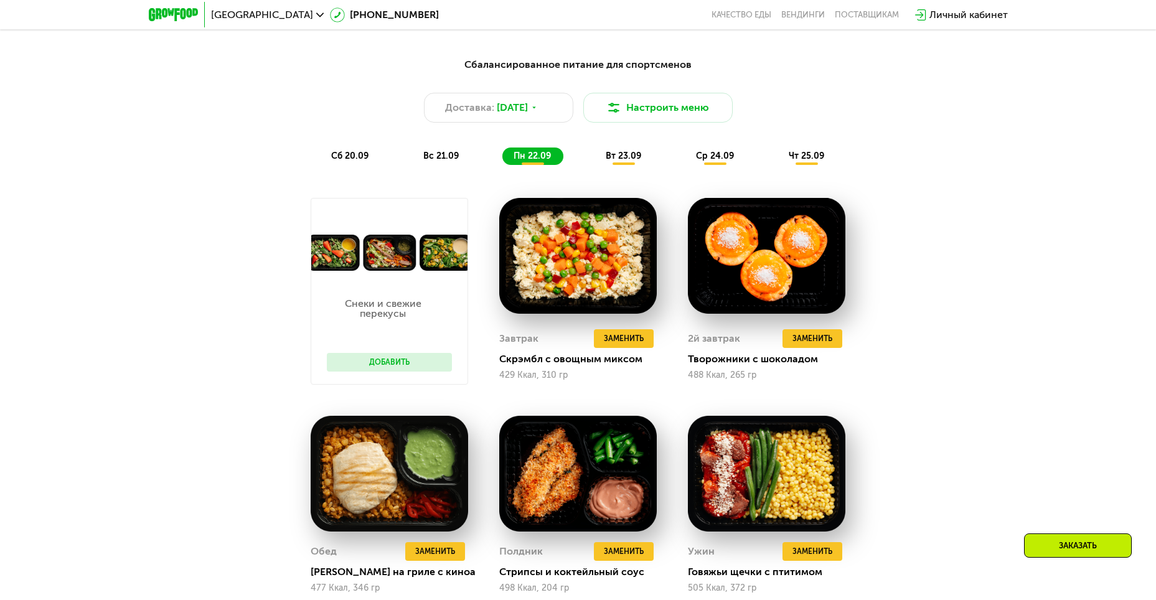
scroll to position [1069, 0]
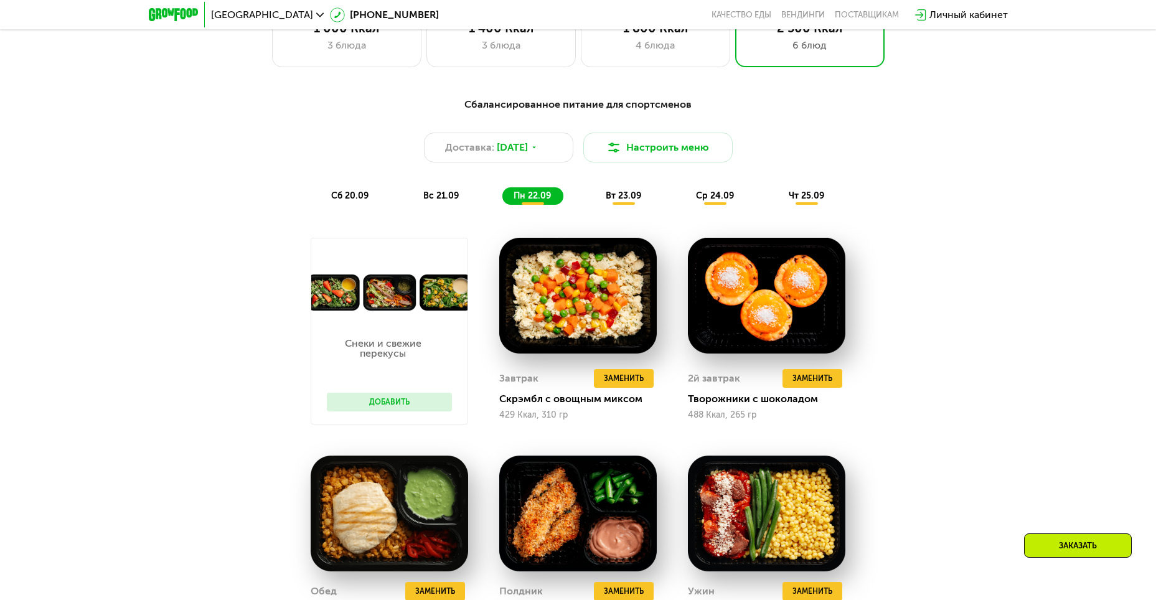
click at [631, 195] on span "вт 23.09" at bounding box center [623, 195] width 35 height 11
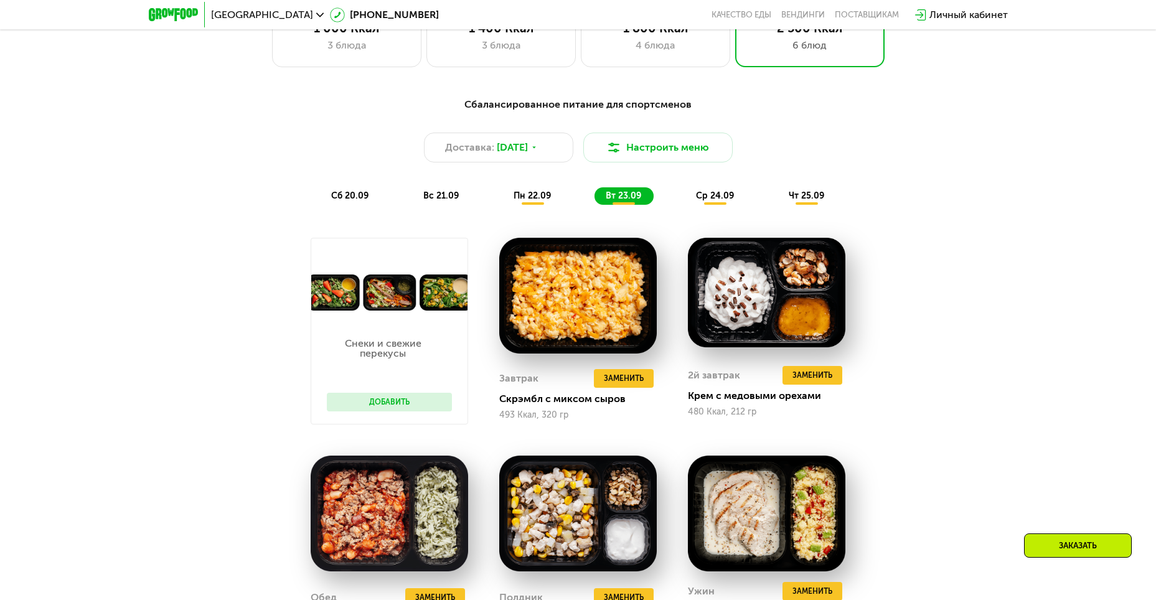
click at [706, 198] on span "ср 24.09" at bounding box center [715, 195] width 38 height 11
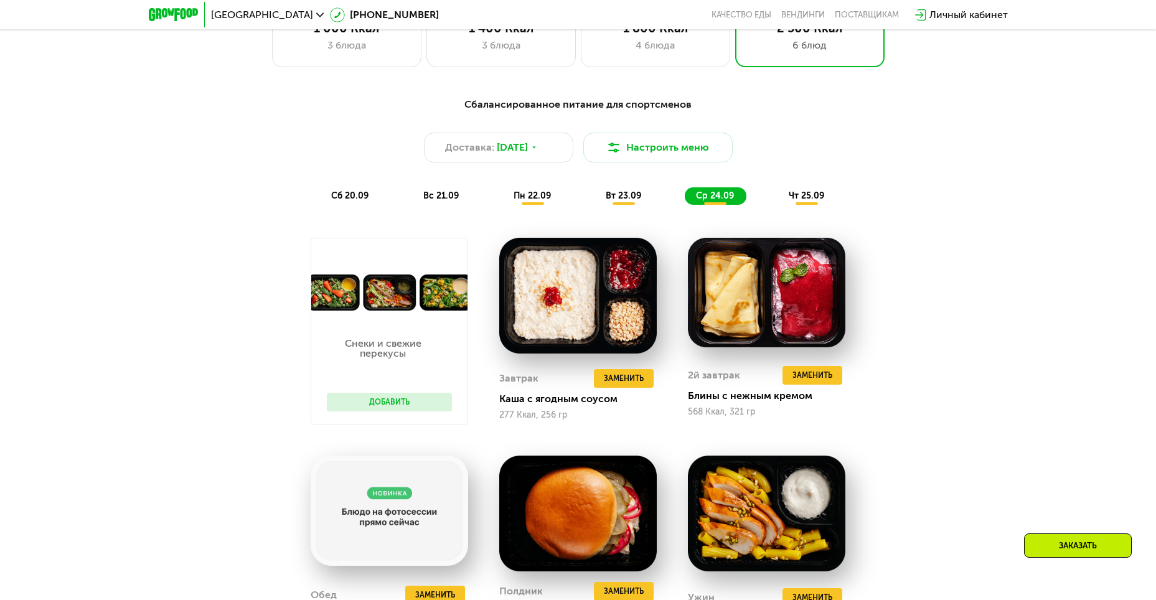
click at [795, 205] on div "чт 25.09" at bounding box center [806, 195] width 59 height 17
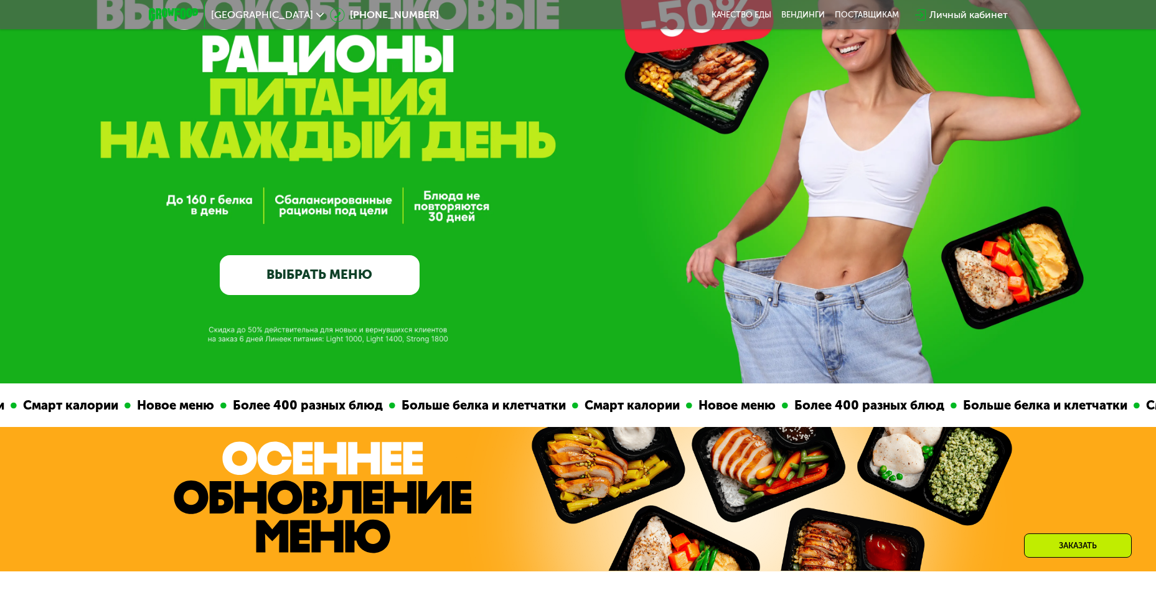
scroll to position [0, 0]
